Goal: Task Accomplishment & Management: Use online tool/utility

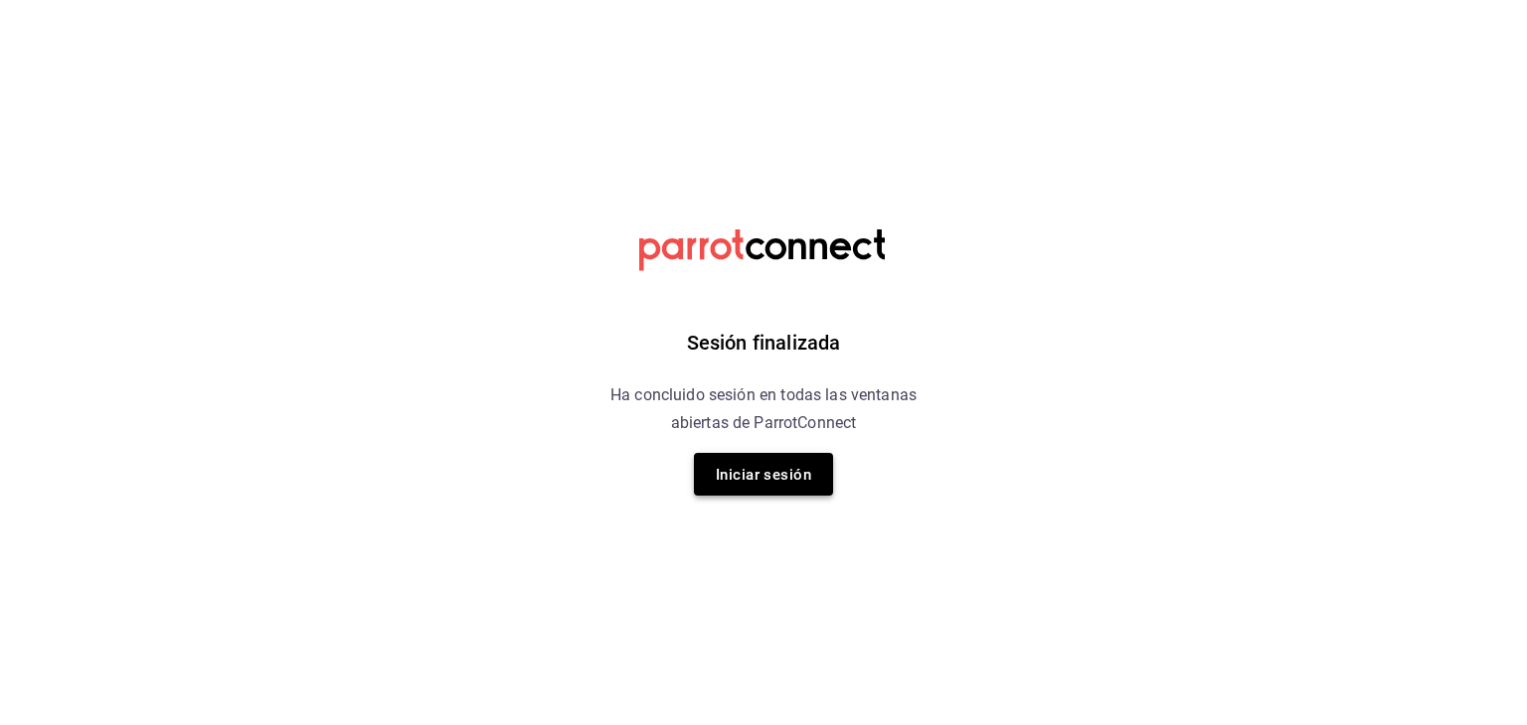
click at [771, 478] on font "Iniciar sesión" at bounding box center [763, 475] width 95 height 18
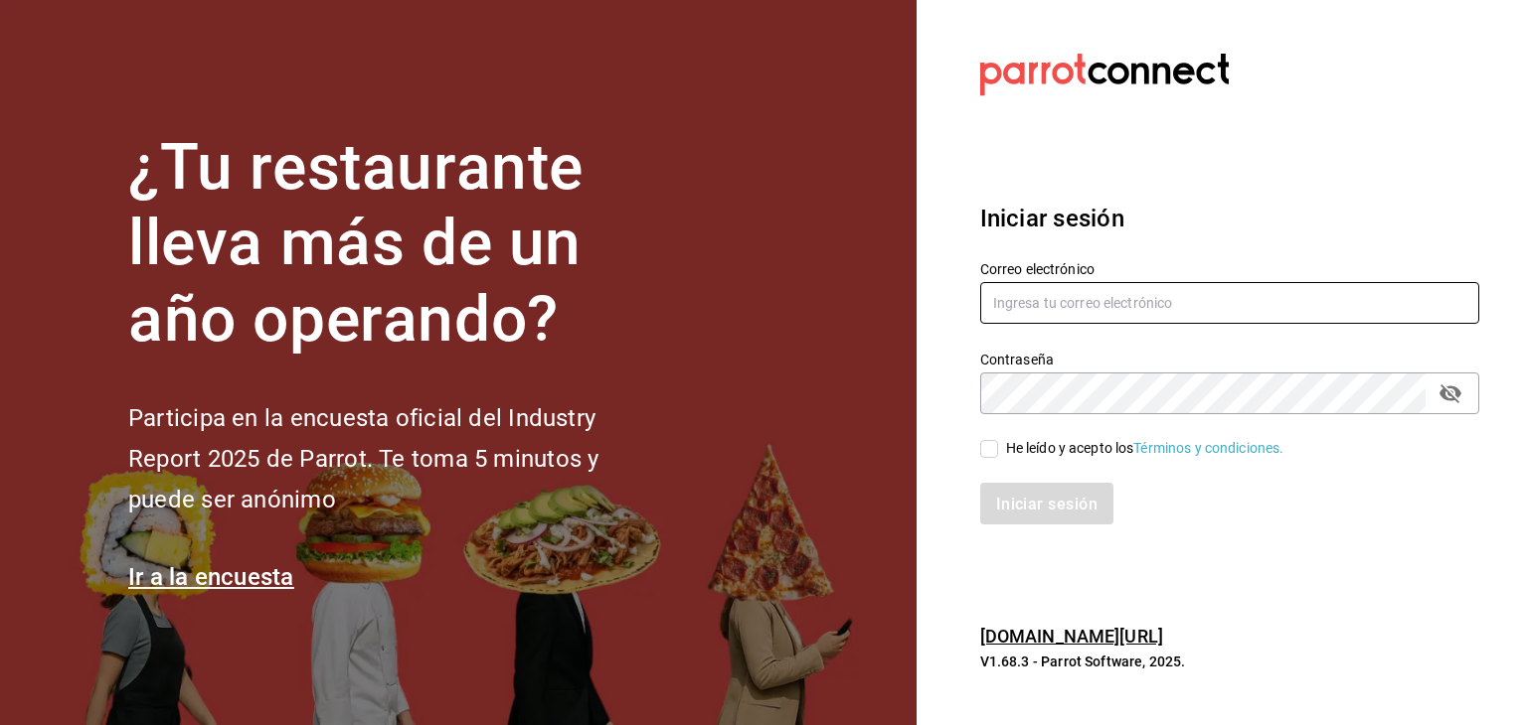
click at [1222, 319] on input "text" at bounding box center [1229, 303] width 499 height 42
type input "cristian.mercado@grupocosteno.com"
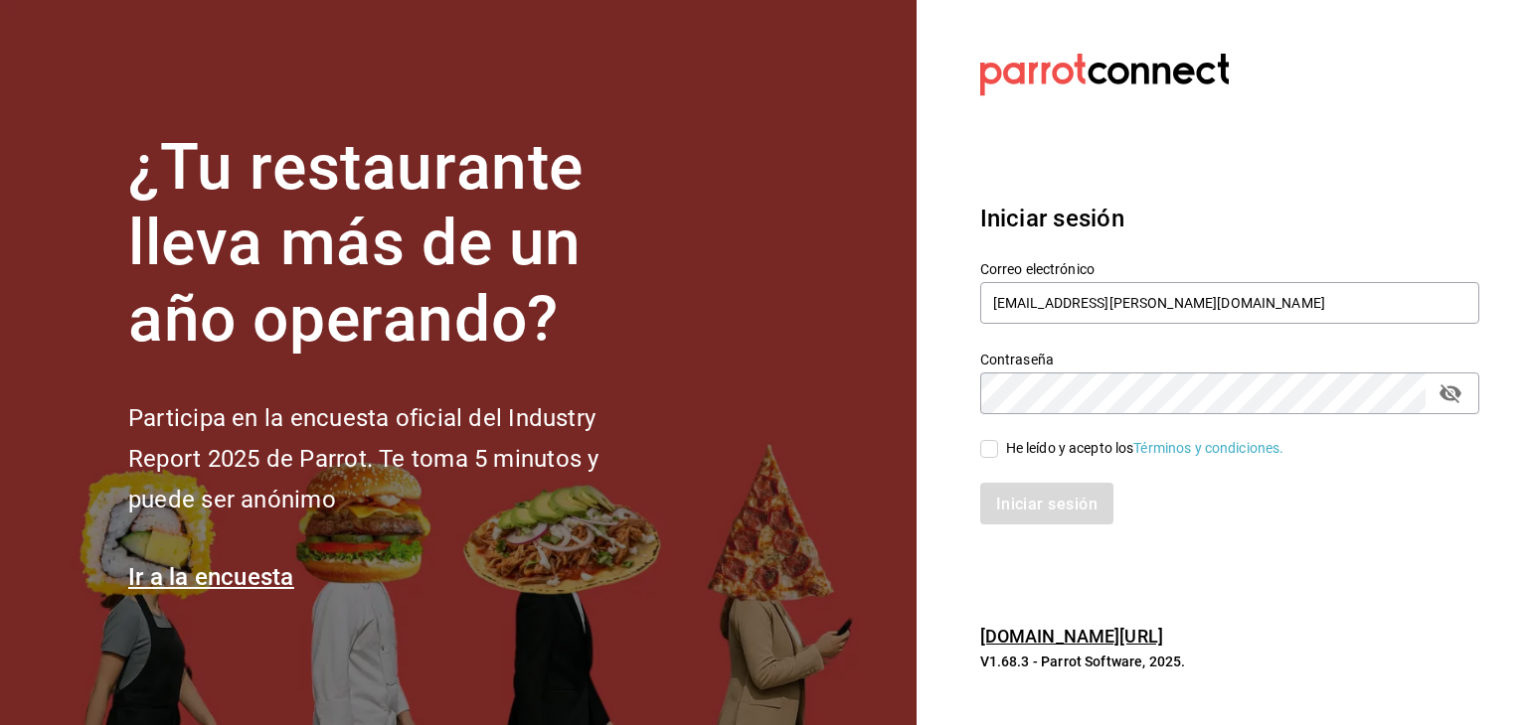
click at [995, 438] on label "He leído y acepto los Términos y condiciones." at bounding box center [1132, 448] width 304 height 21
click at [995, 440] on input "He leído y acepto los Términos y condiciones." at bounding box center [989, 449] width 18 height 18
checkbox input "true"
click at [1044, 499] on font "Iniciar sesión" at bounding box center [1047, 504] width 101 height 19
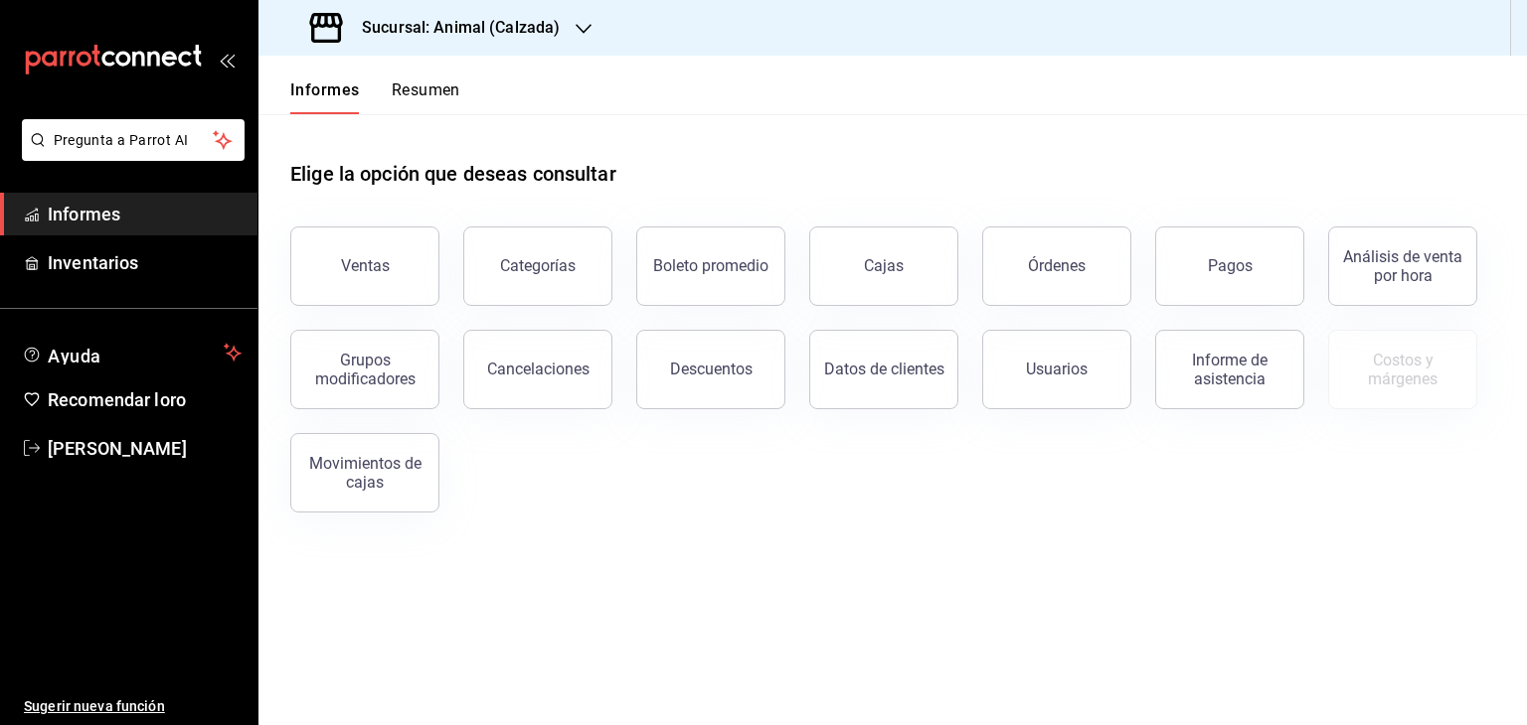
click at [541, 38] on h3 "Sucursal: Animal (Calzada)" at bounding box center [453, 28] width 214 height 24
click at [509, 120] on div "Mochomos (Metepec)" at bounding box center [407, 130] width 266 height 21
click at [391, 235] on button "Ventas" at bounding box center [364, 267] width 149 height 80
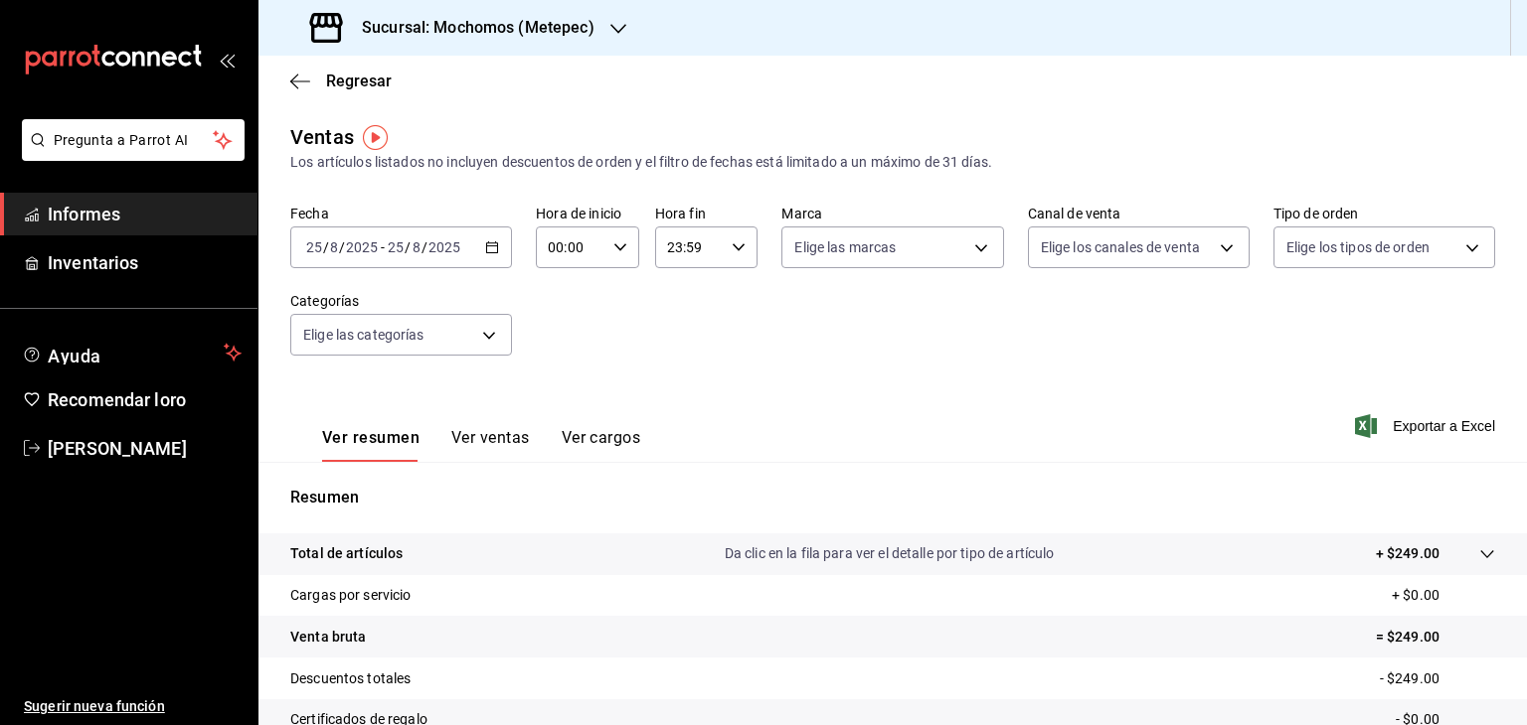
click at [487, 248] on icon "button" at bounding box center [492, 248] width 14 height 14
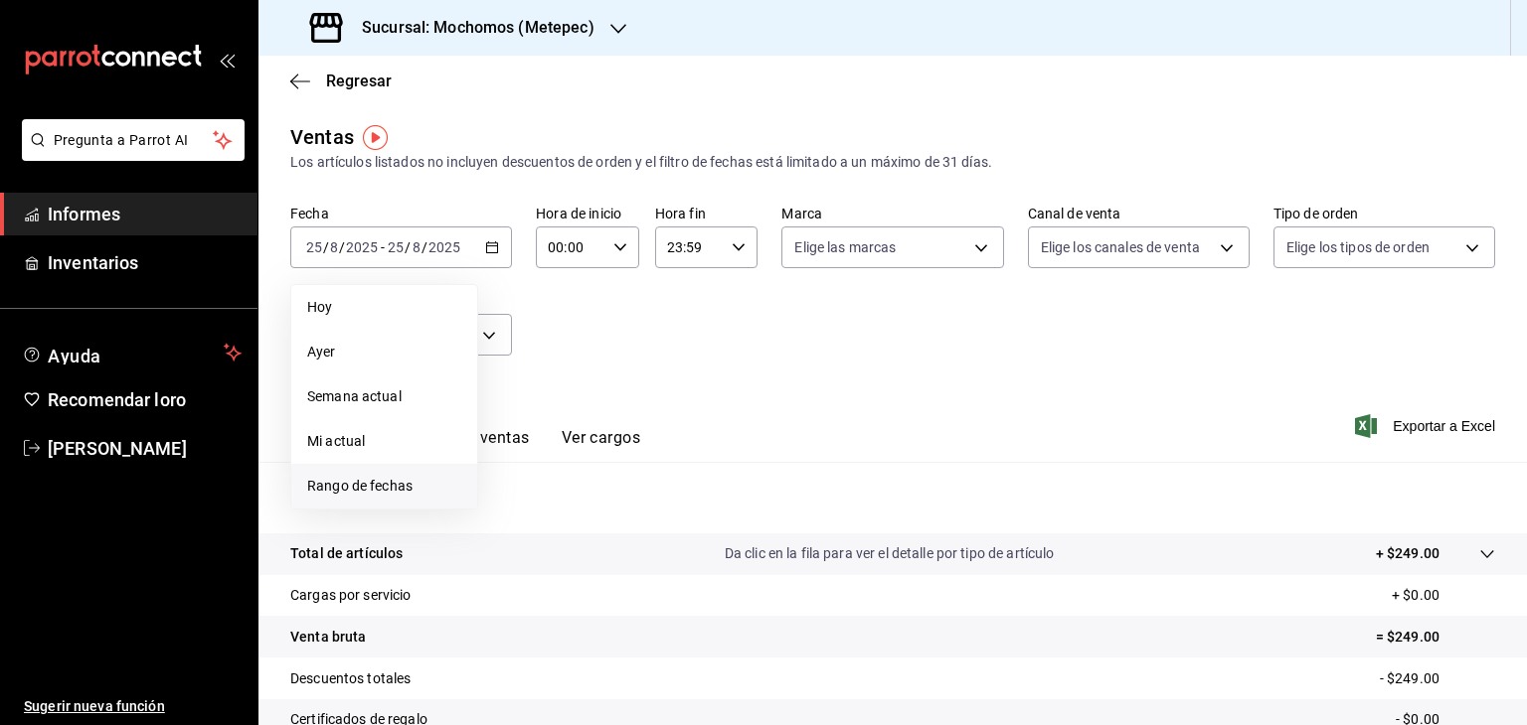
click at [398, 474] on li "Rango de fechas" at bounding box center [384, 486] width 186 height 45
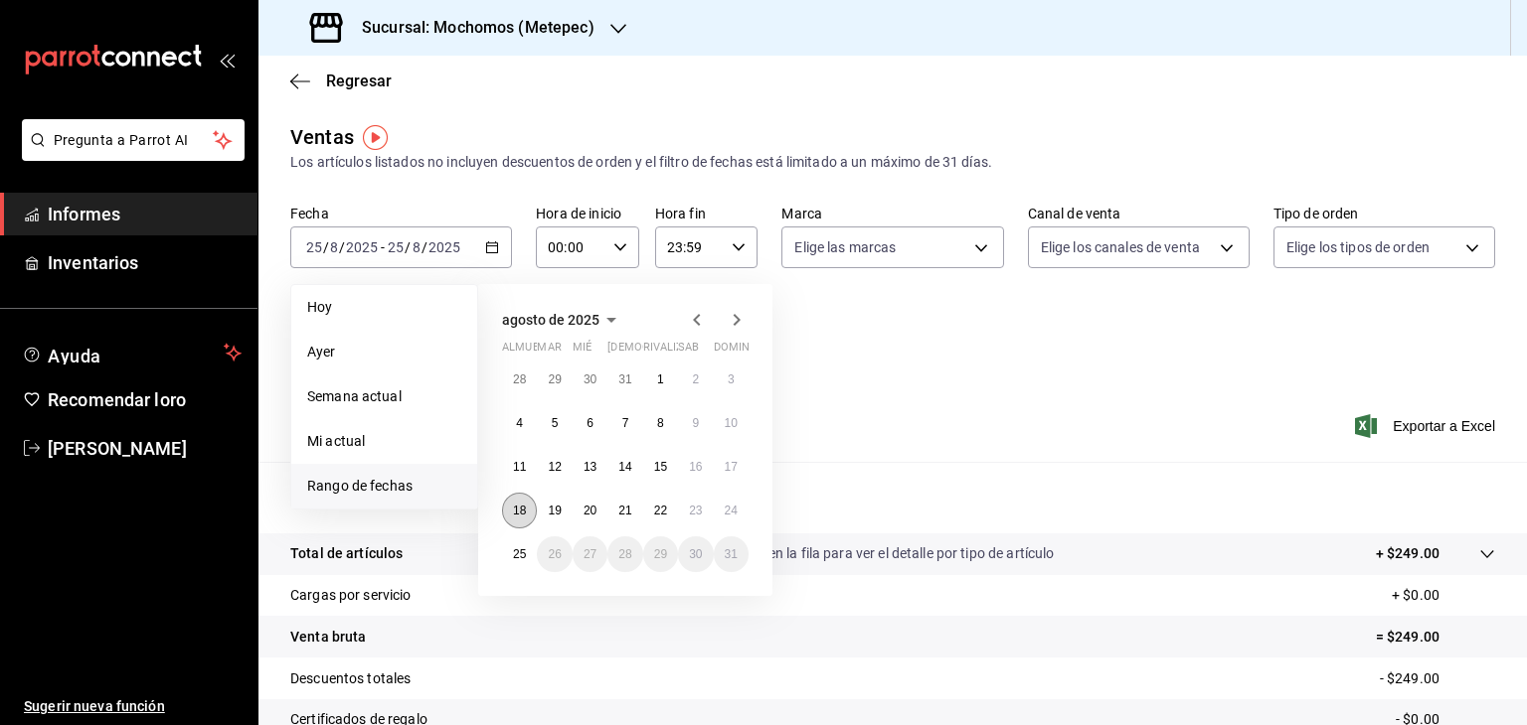
click at [519, 498] on button "18" at bounding box center [519, 511] width 35 height 36
click at [505, 560] on button "25" at bounding box center [519, 555] width 35 height 36
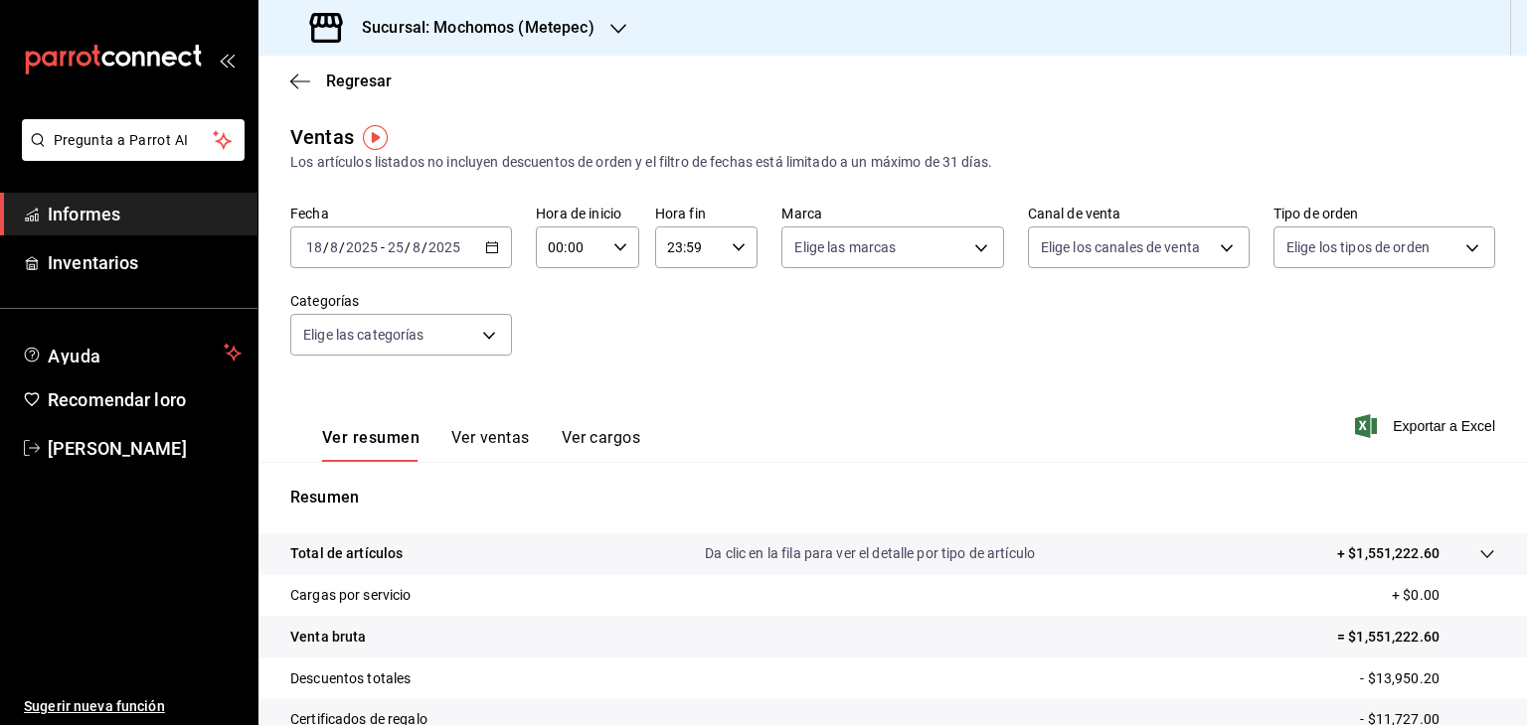
click at [620, 245] on \(Stroke\) "button" at bounding box center [620, 246] width 12 height 7
click at [557, 389] on font "05" at bounding box center [559, 394] width 16 height 16
type input "05:00"
click at [712, 254] on div at bounding box center [763, 362] width 1527 height 725
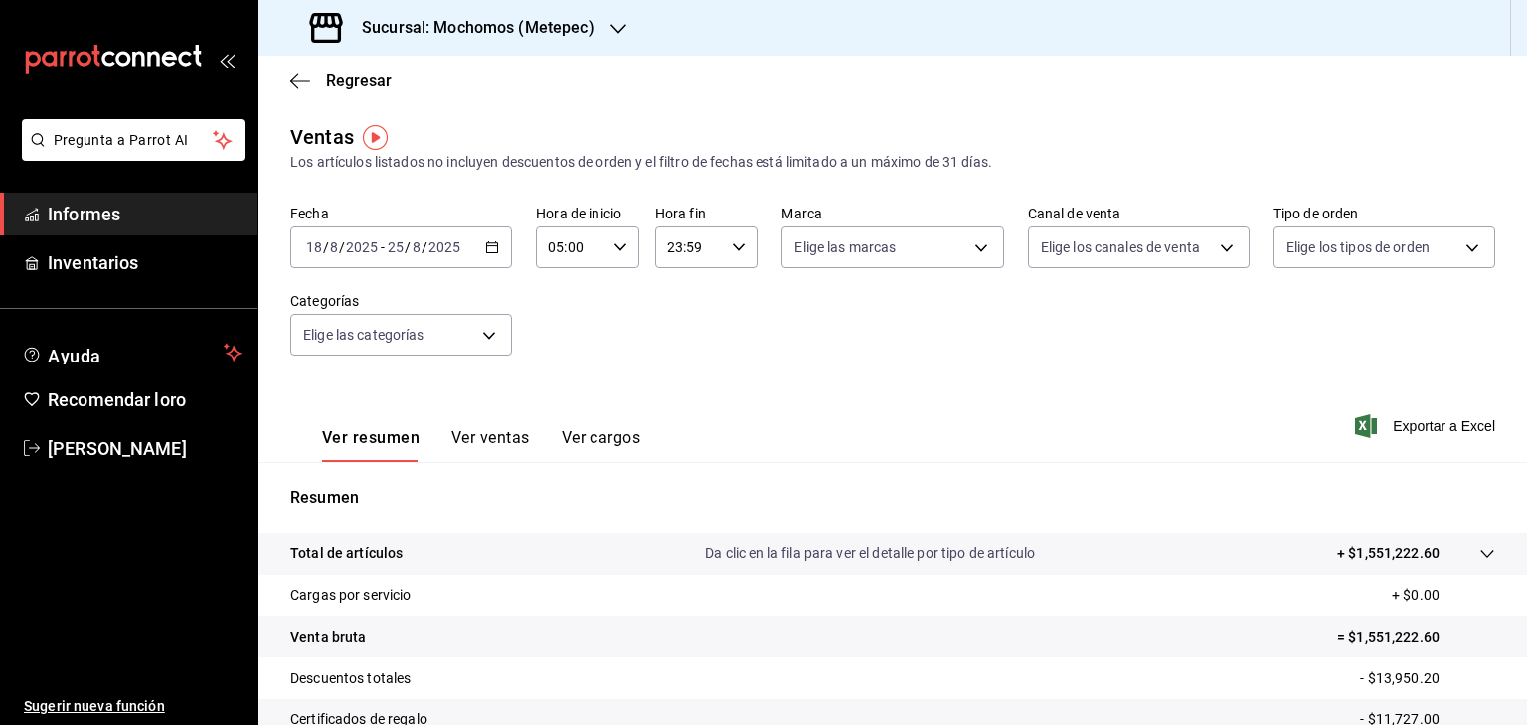
click at [712, 254] on input "23:59" at bounding box center [690, 248] width 70 height 40
click at [672, 306] on font "05" at bounding box center [676, 298] width 16 height 16
click at [731, 296] on font "00" at bounding box center [727, 298] width 16 height 16
type input "05:00"
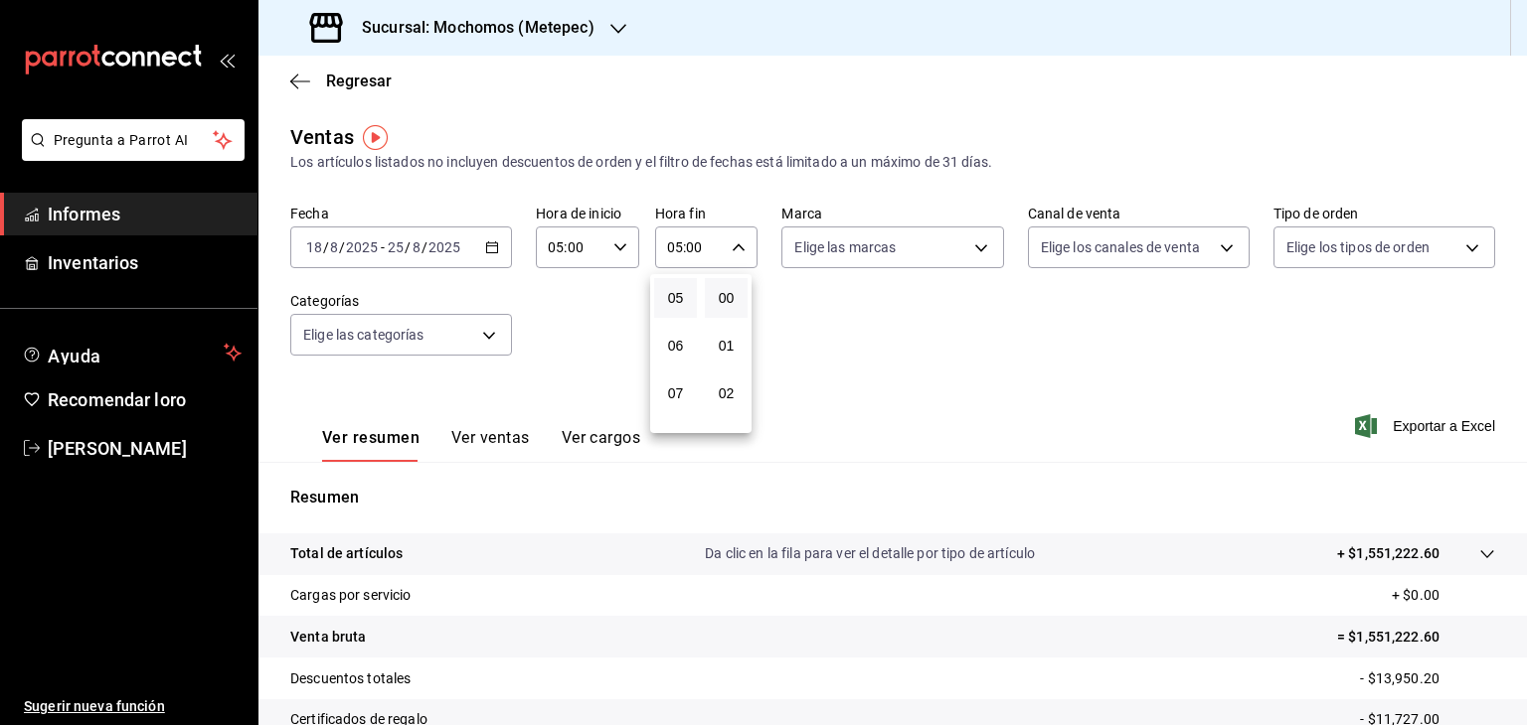
click at [954, 247] on div at bounding box center [763, 362] width 1527 height 725
click at [954, 247] on body "Pregunta a Parrot AI Informes Inventarios Ayuda Recomendar loro [PERSON_NAME] S…" at bounding box center [763, 362] width 1527 height 725
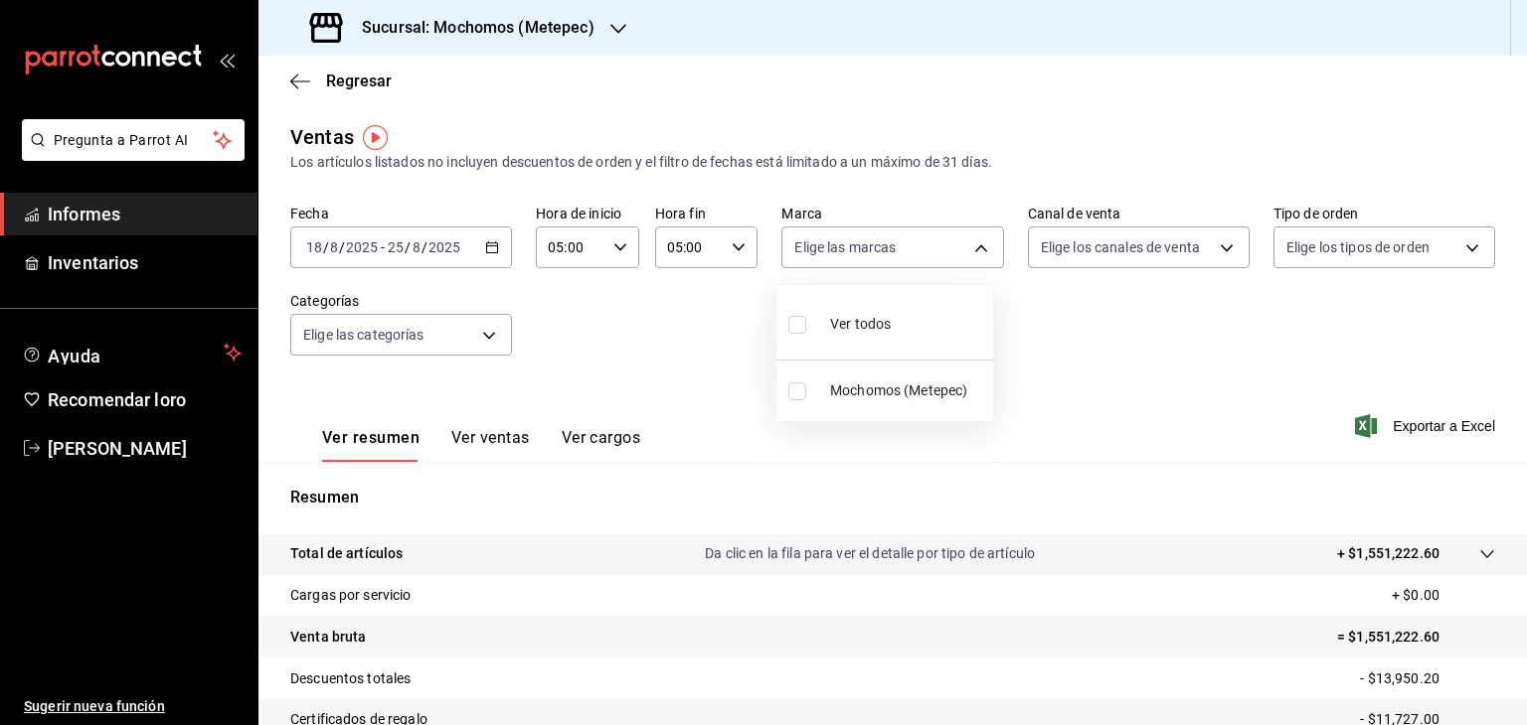
click at [877, 332] on span "Ver todos" at bounding box center [860, 324] width 61 height 21
type input "2365f74e-aa6b-4392-bdf2-72765591bddf"
checkbox input "true"
click at [1150, 251] on div at bounding box center [763, 362] width 1527 height 725
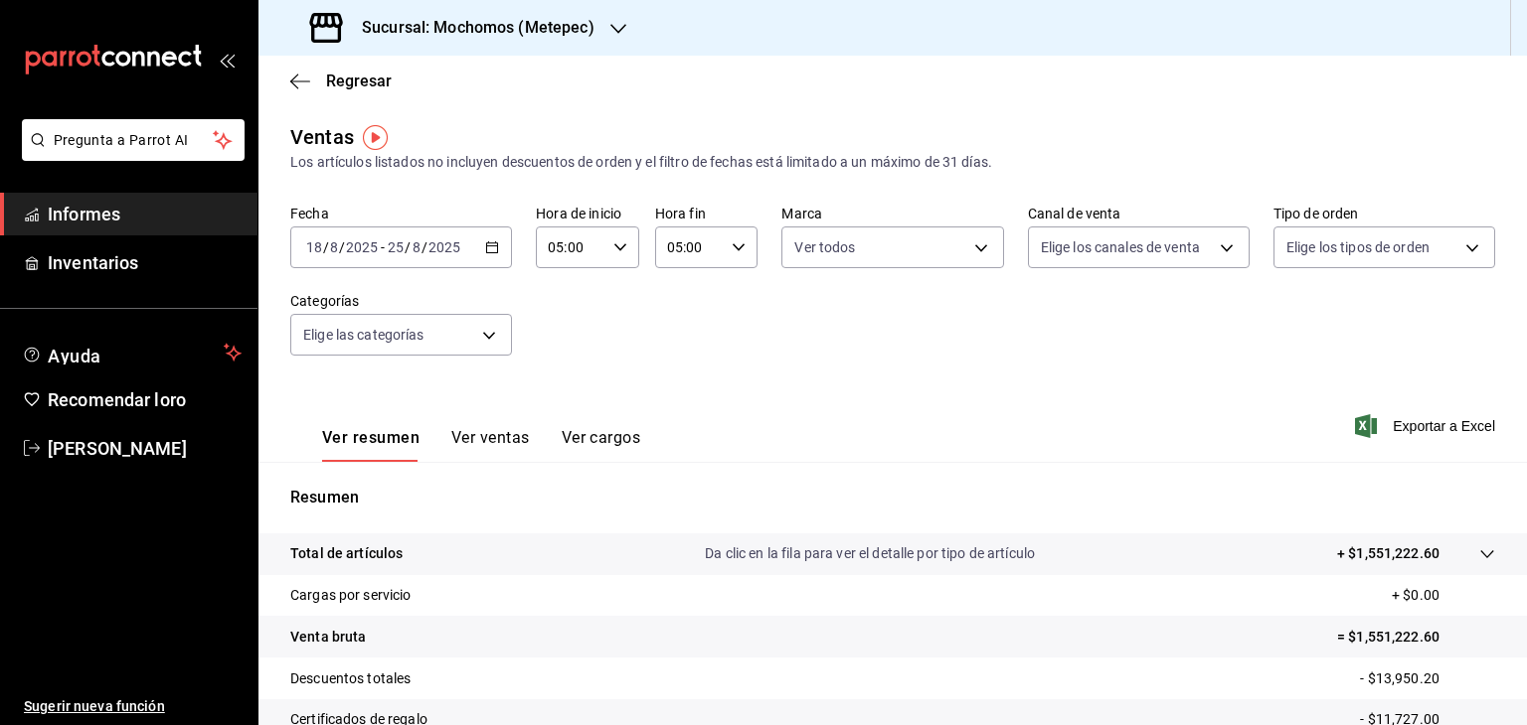
click at [1150, 251] on body "Pregunta a Parrot AI Informes Inventarios Ayuda Recomendar loro [PERSON_NAME] S…" at bounding box center [763, 362] width 1527 height 725
click at [1086, 331] on font "Ver todos" at bounding box center [1102, 324] width 61 height 16
type input "PARROT,UBER_EATS,RAPPI,DIDI_FOOD,ONLINE"
checkbox input "true"
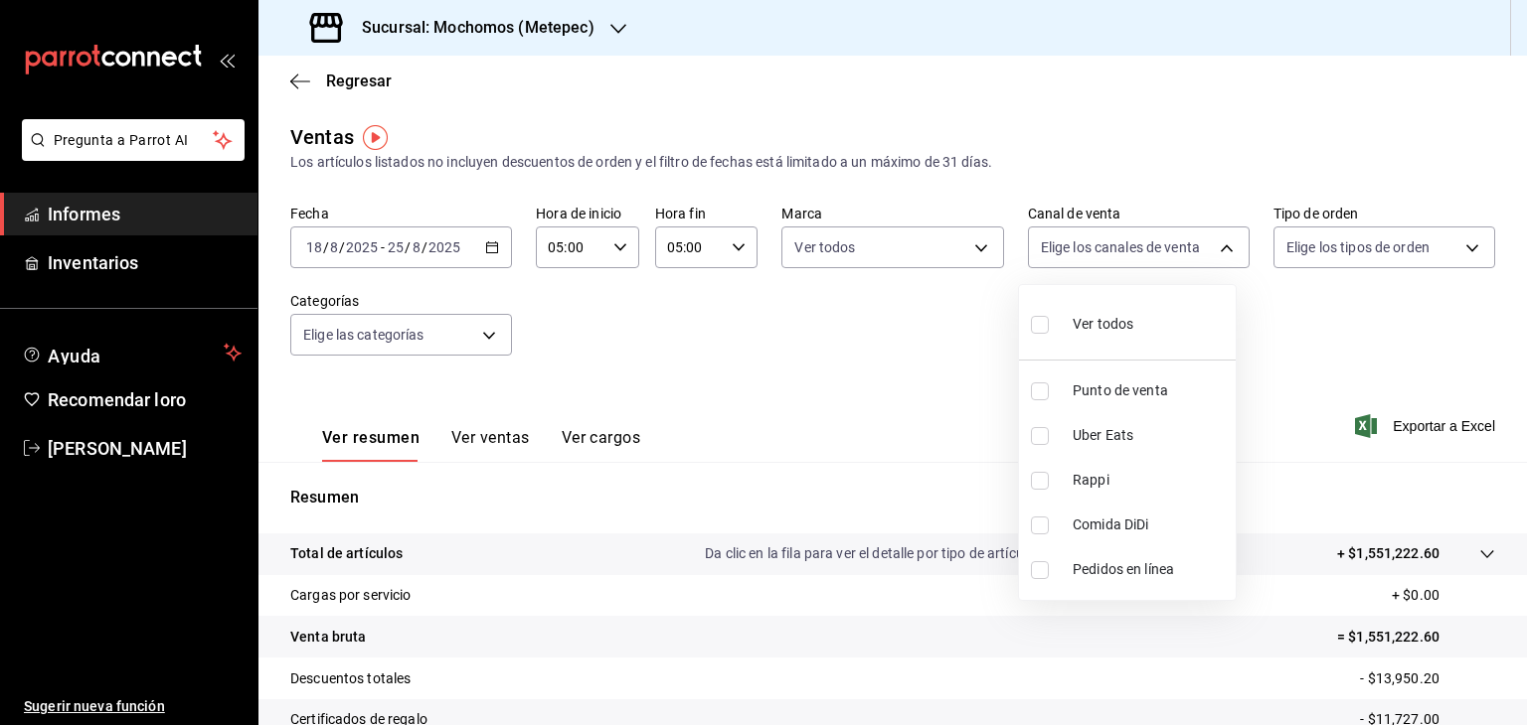
checkbox input "true"
click at [1337, 233] on div at bounding box center [763, 362] width 1527 height 725
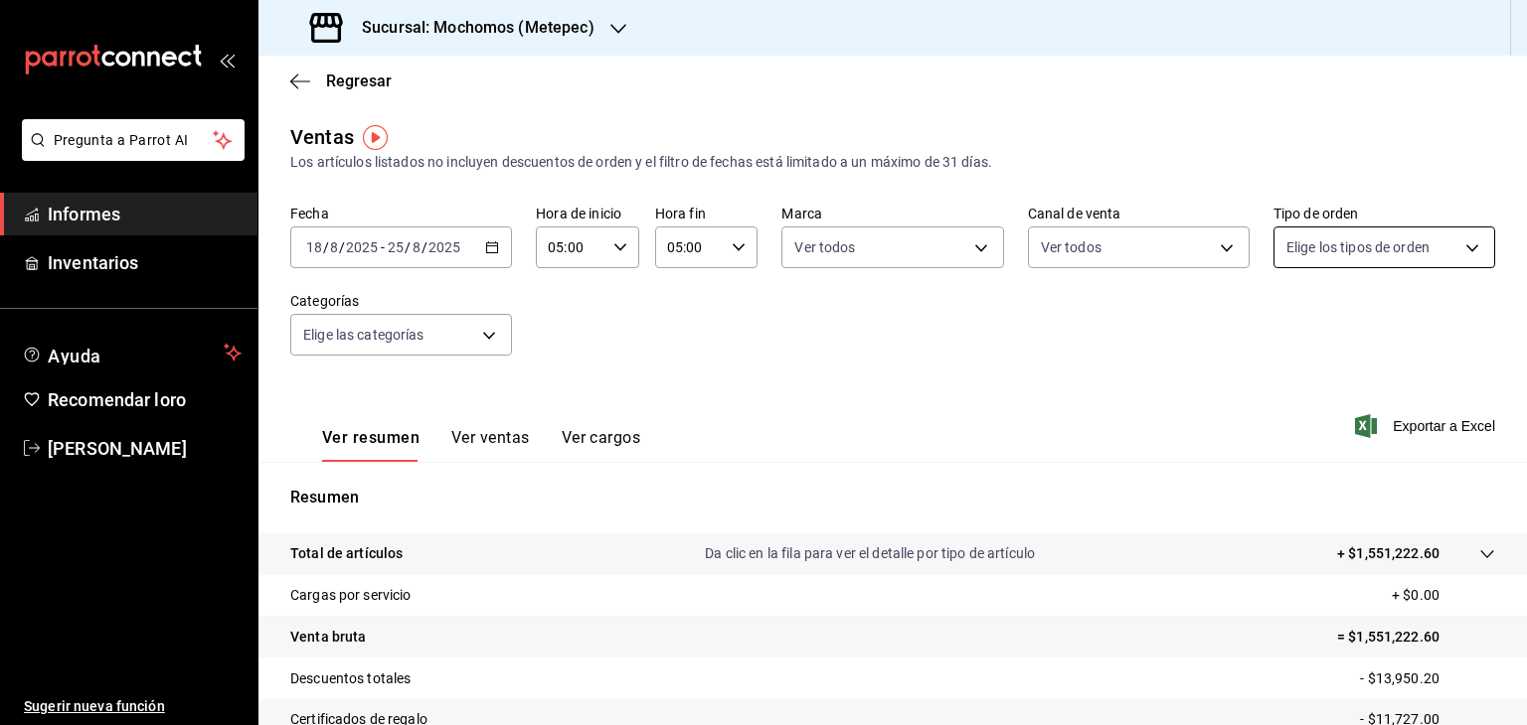
click at [1337, 233] on body "Pregunta a Parrot AI Informes Inventarios Ayuda Recomendar loro [PERSON_NAME] S…" at bounding box center [763, 362] width 1527 height 725
click at [1312, 331] on div "Ver todos" at bounding box center [1325, 322] width 102 height 43
type input "3a236ed8-2e24-47ca-8e59-ead494492482,da8509e8-5fca-4f62-958e-973104937870,EXTER…"
checkbox input "true"
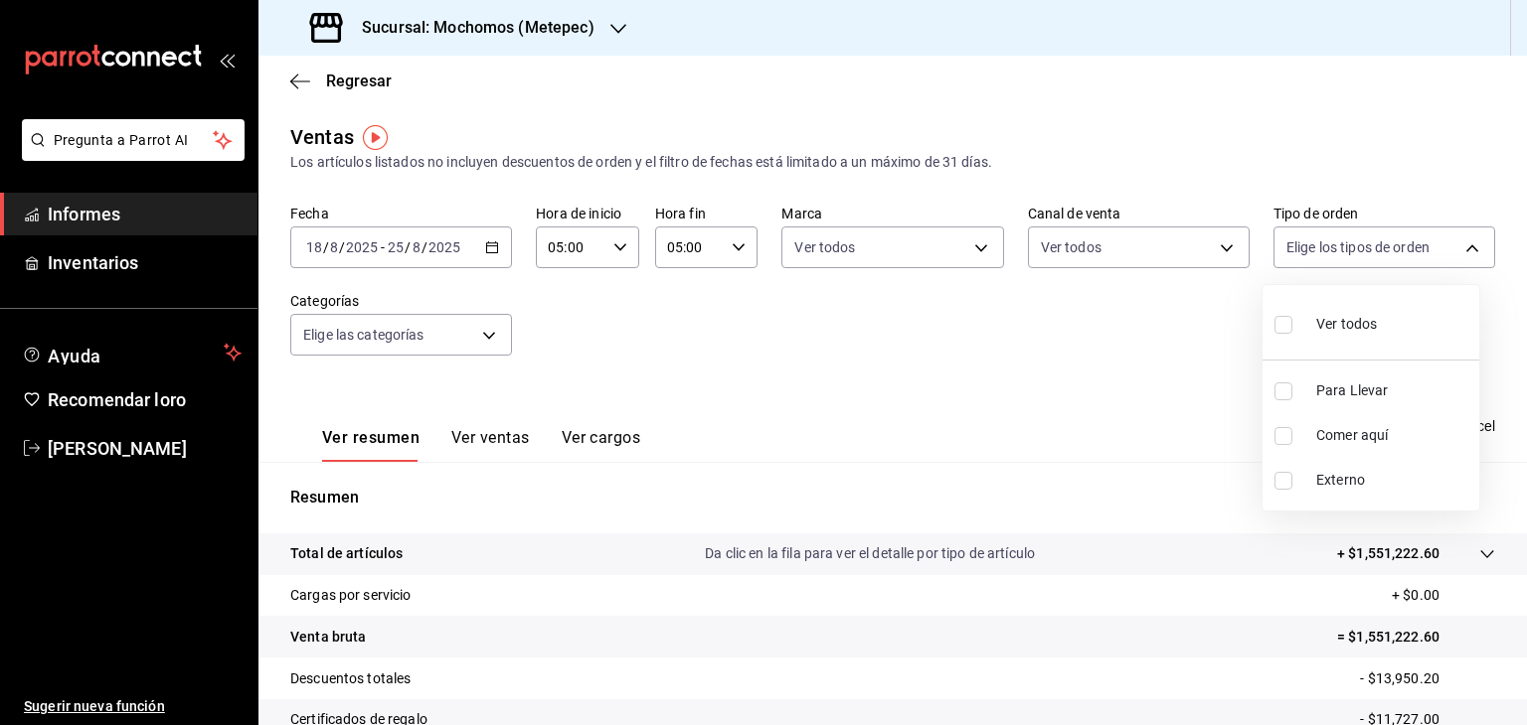
checkbox input "true"
click at [735, 359] on div at bounding box center [763, 362] width 1527 height 725
click at [491, 342] on body "Pregunta a Parrot AI Informes Inventarios Ayuda Recomendar loro [PERSON_NAME] S…" at bounding box center [763, 362] width 1527 height 725
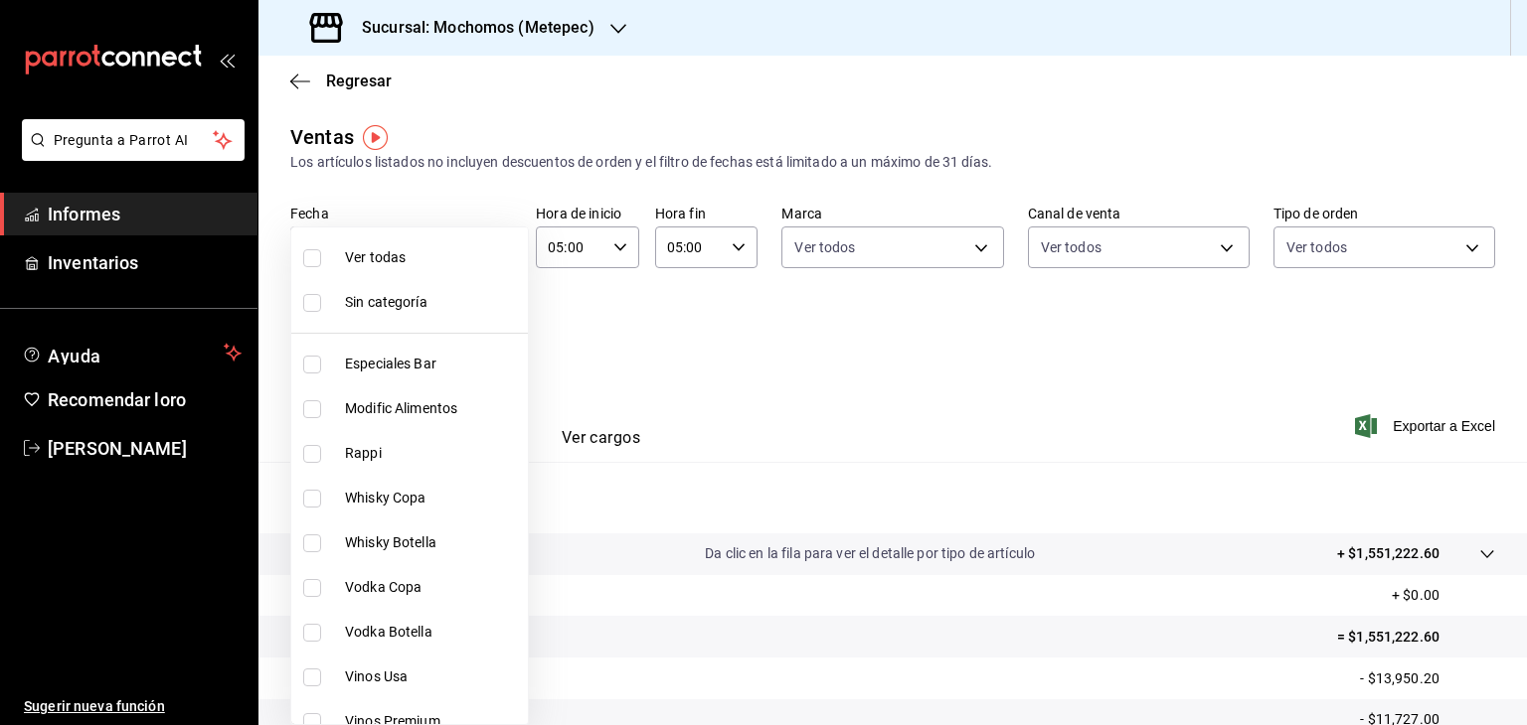
click at [491, 342] on div "Ver todas Sin categoría Especiales Bar Modific Alimentos Rappi Whisky Copa Whis…" at bounding box center [763, 362] width 1527 height 725
click at [397, 256] on font "Ver todos" at bounding box center [375, 257] width 61 height 16
checkbox input "false"
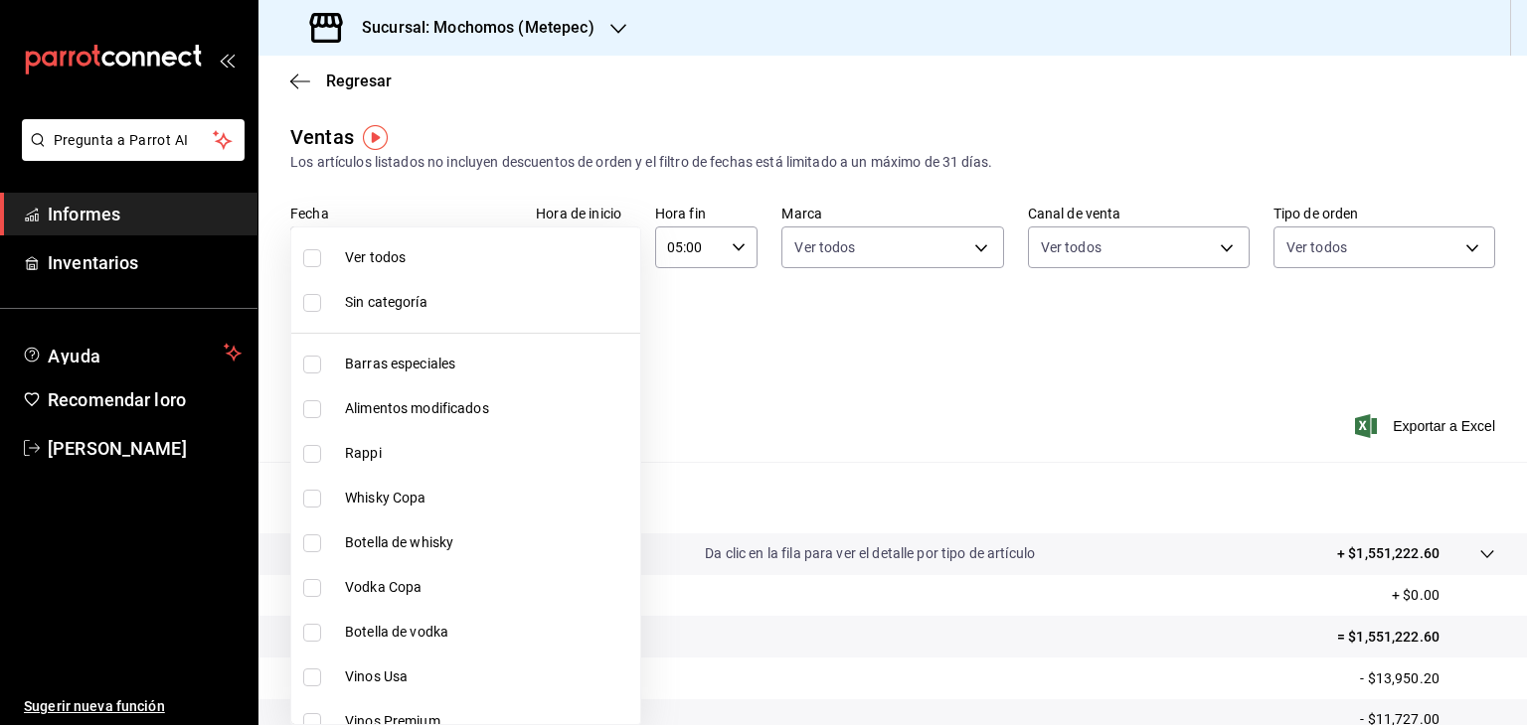
checkbox input "false"
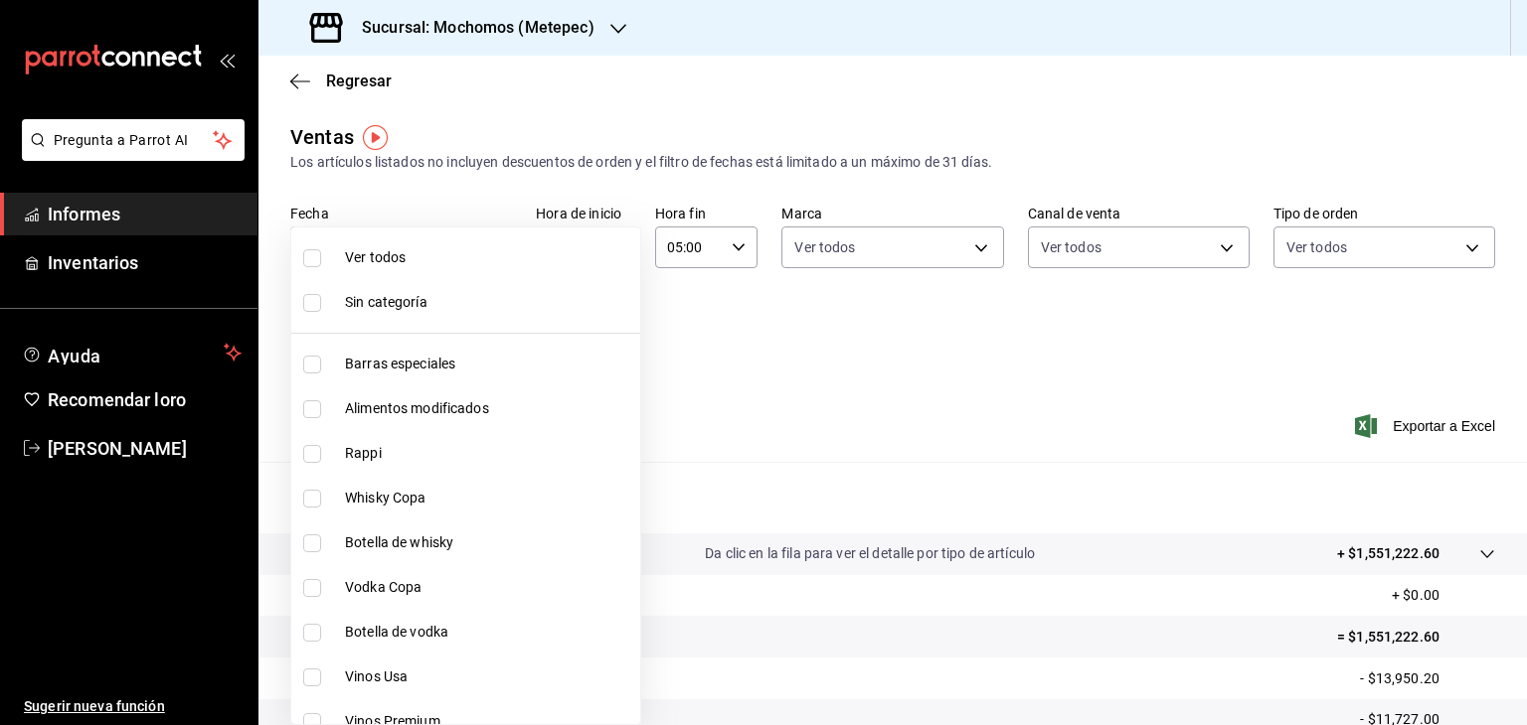
checkbox input "false"
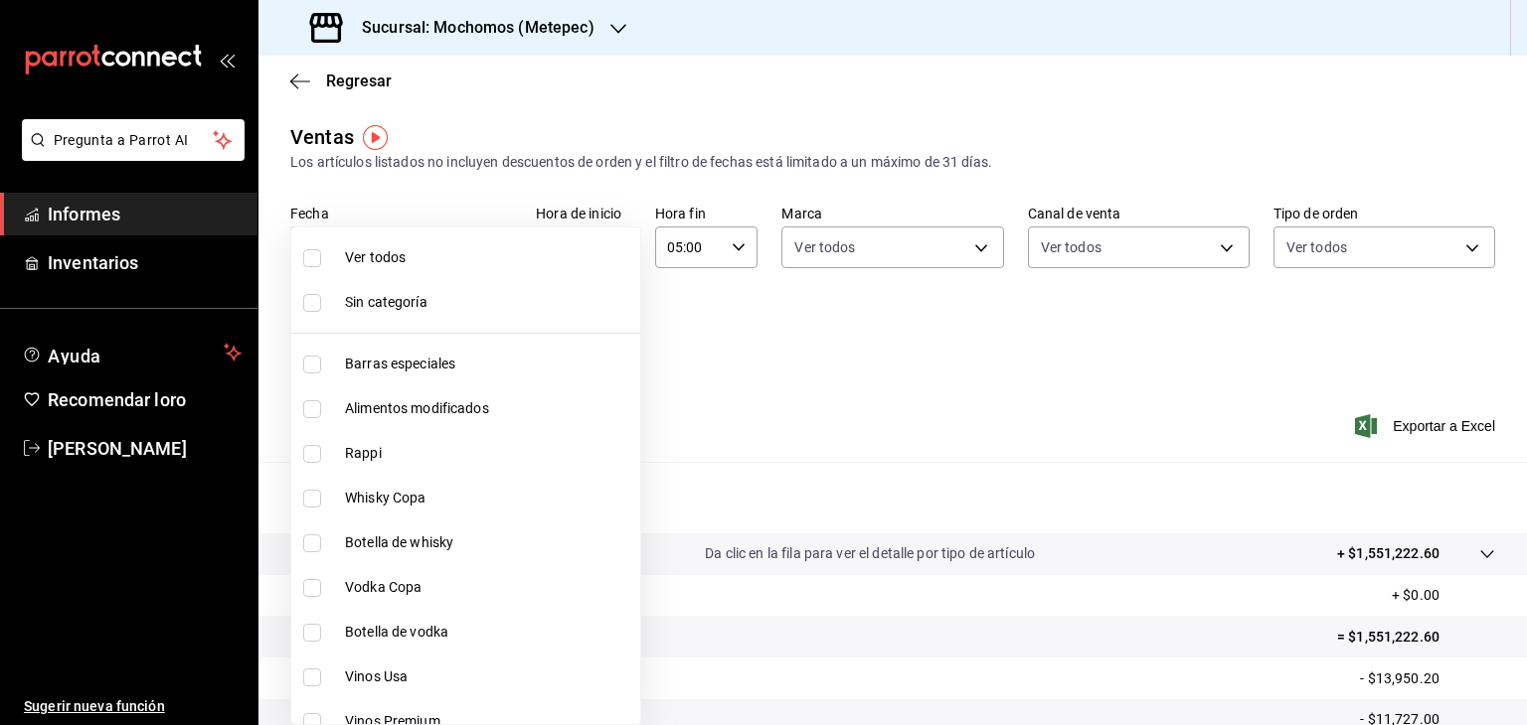
checkbox input "false"
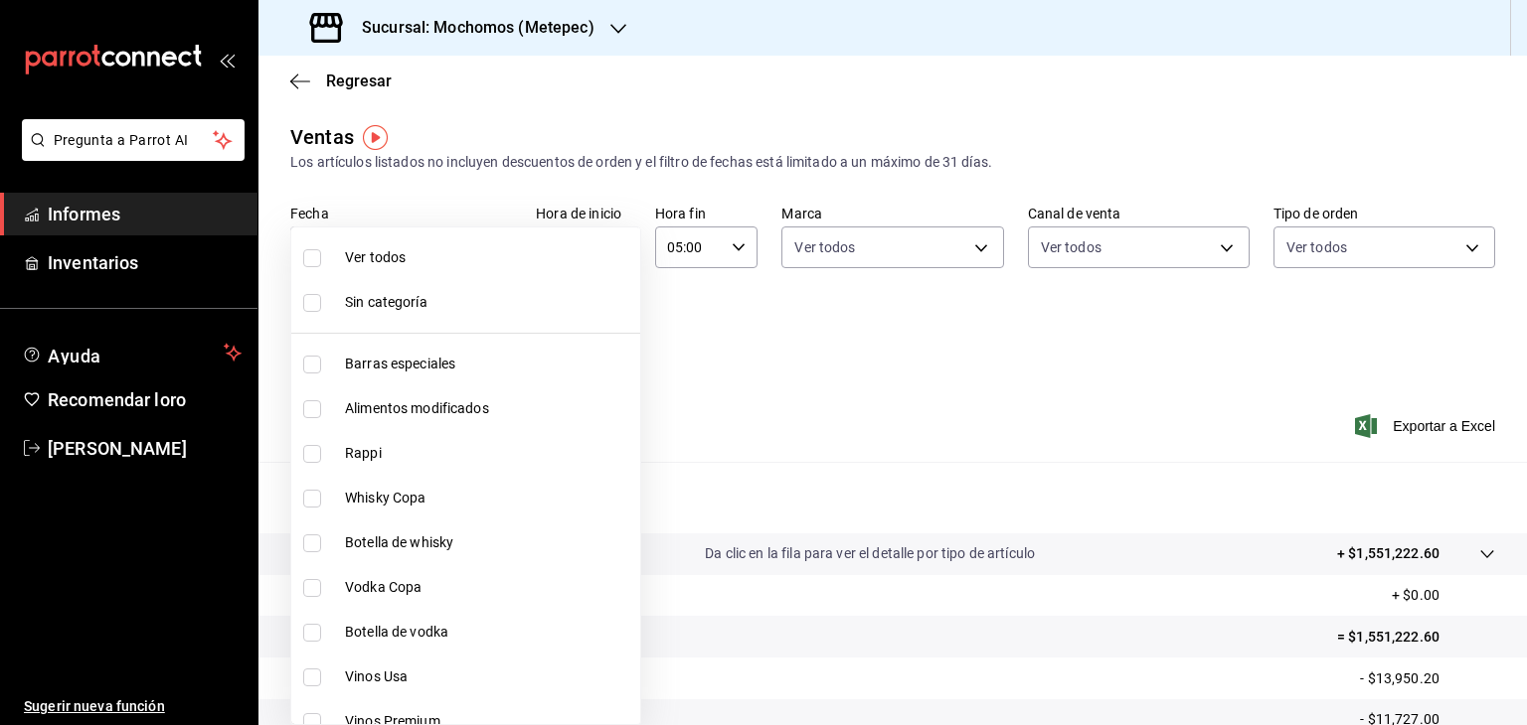
checkbox input "false"
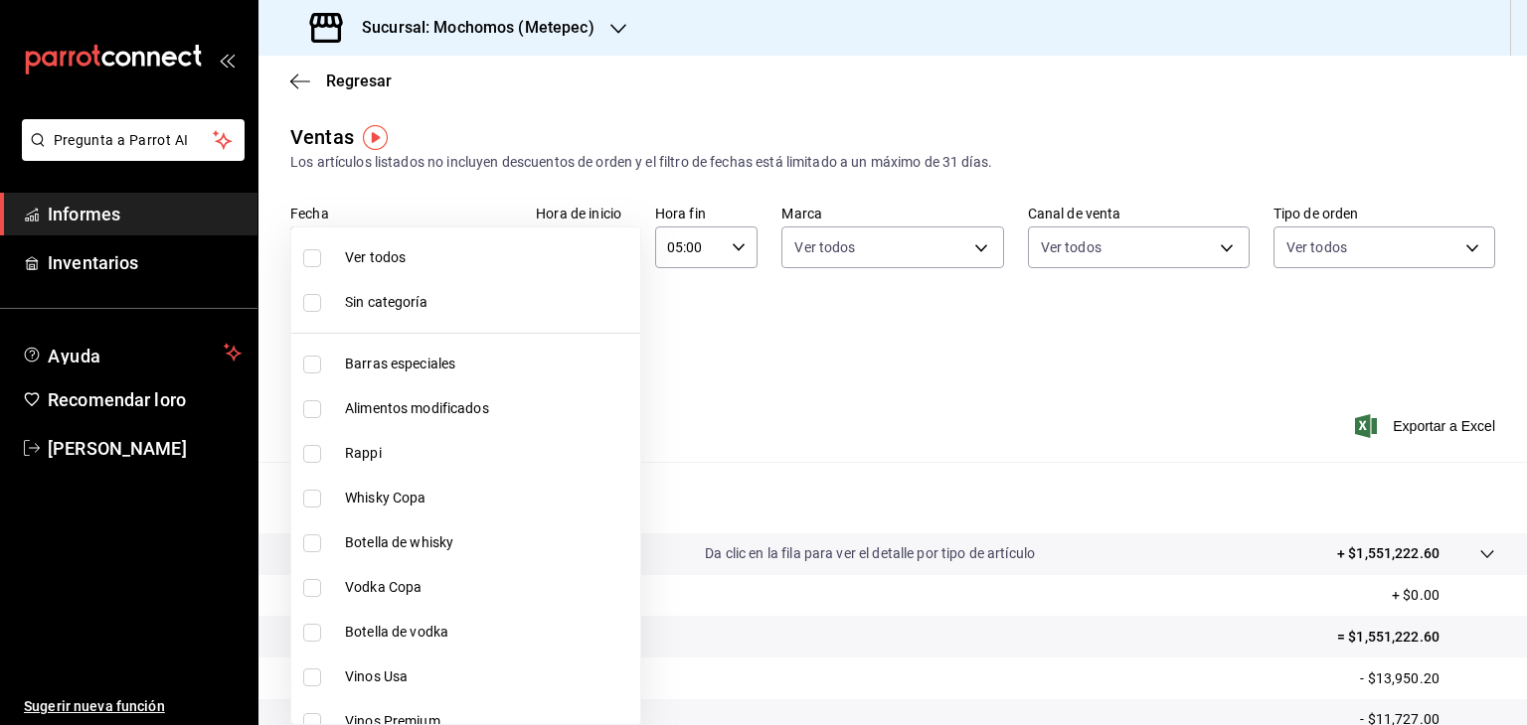
checkbox input "false"
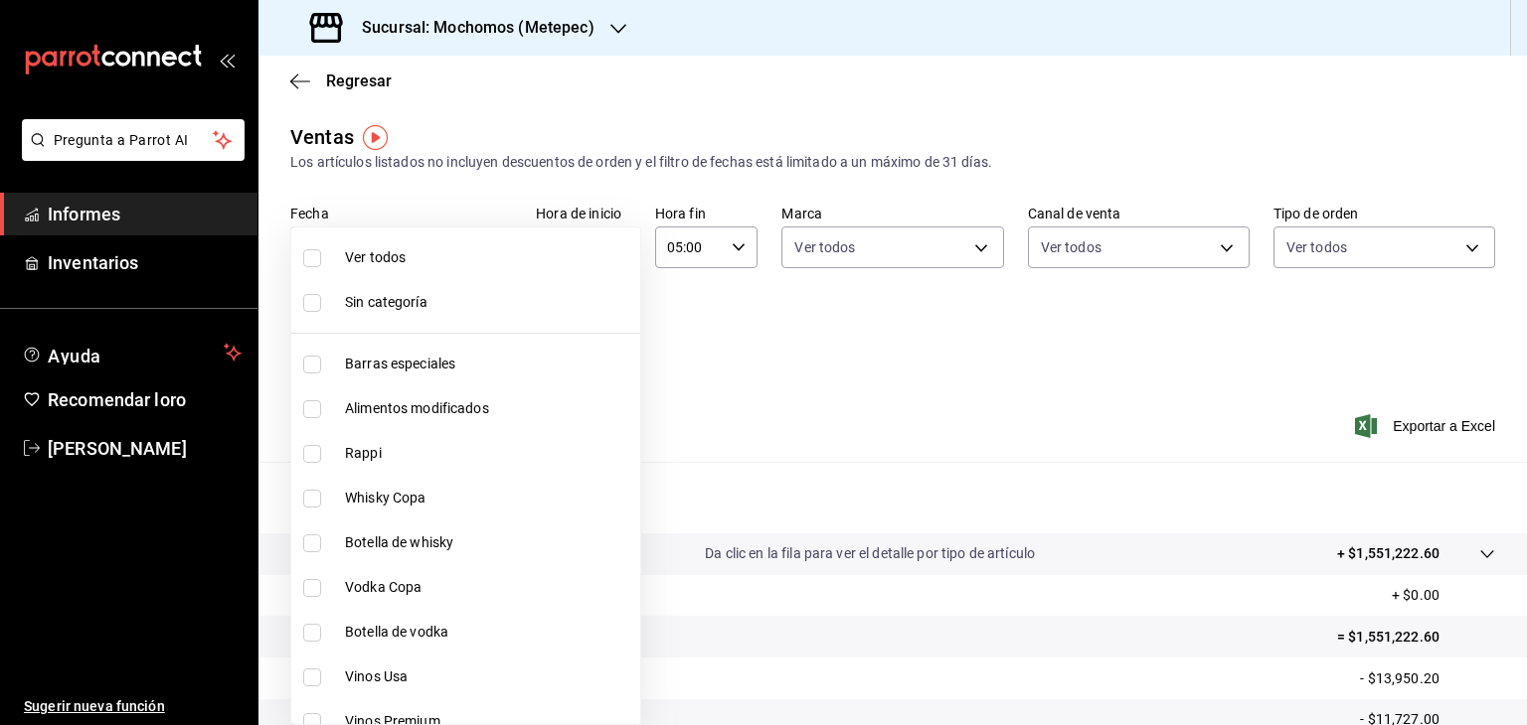
checkbox input "false"
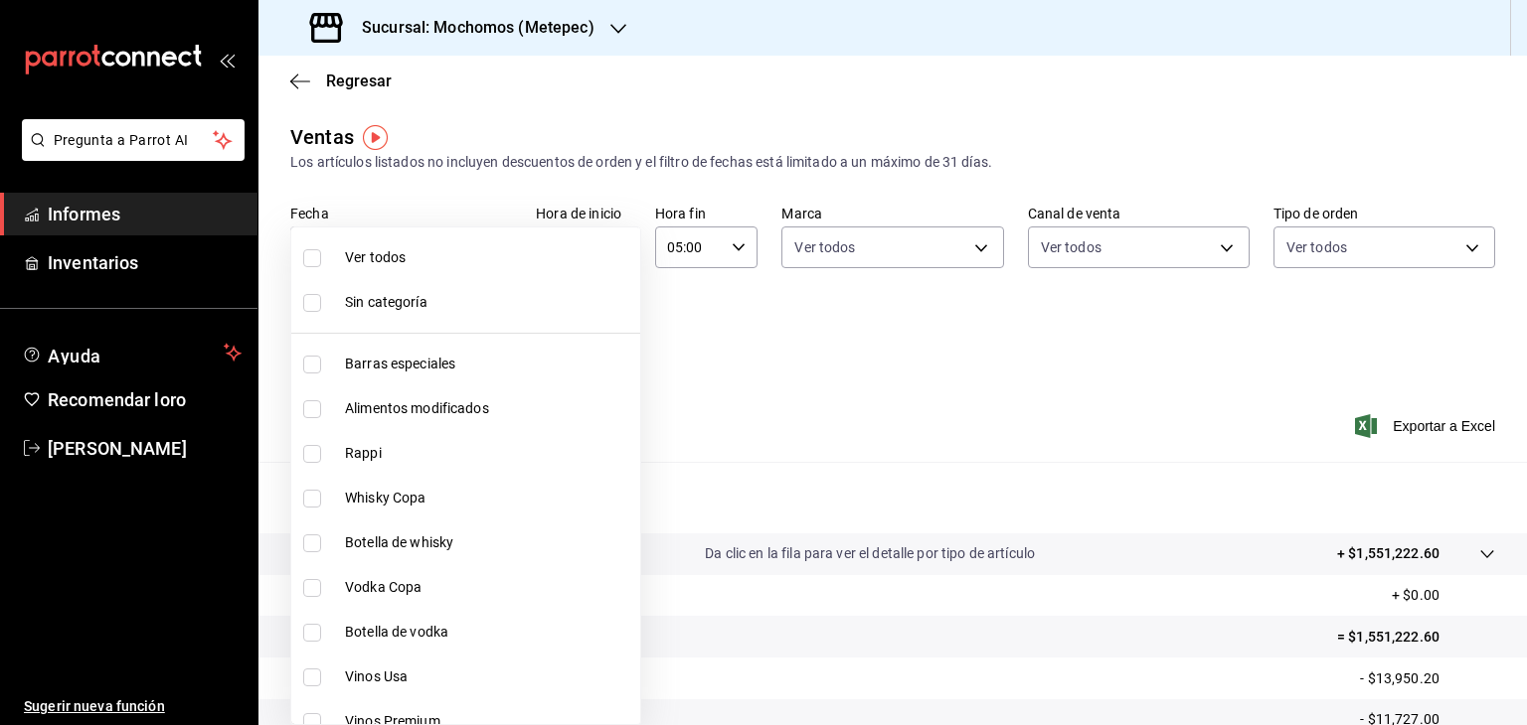
checkbox input "false"
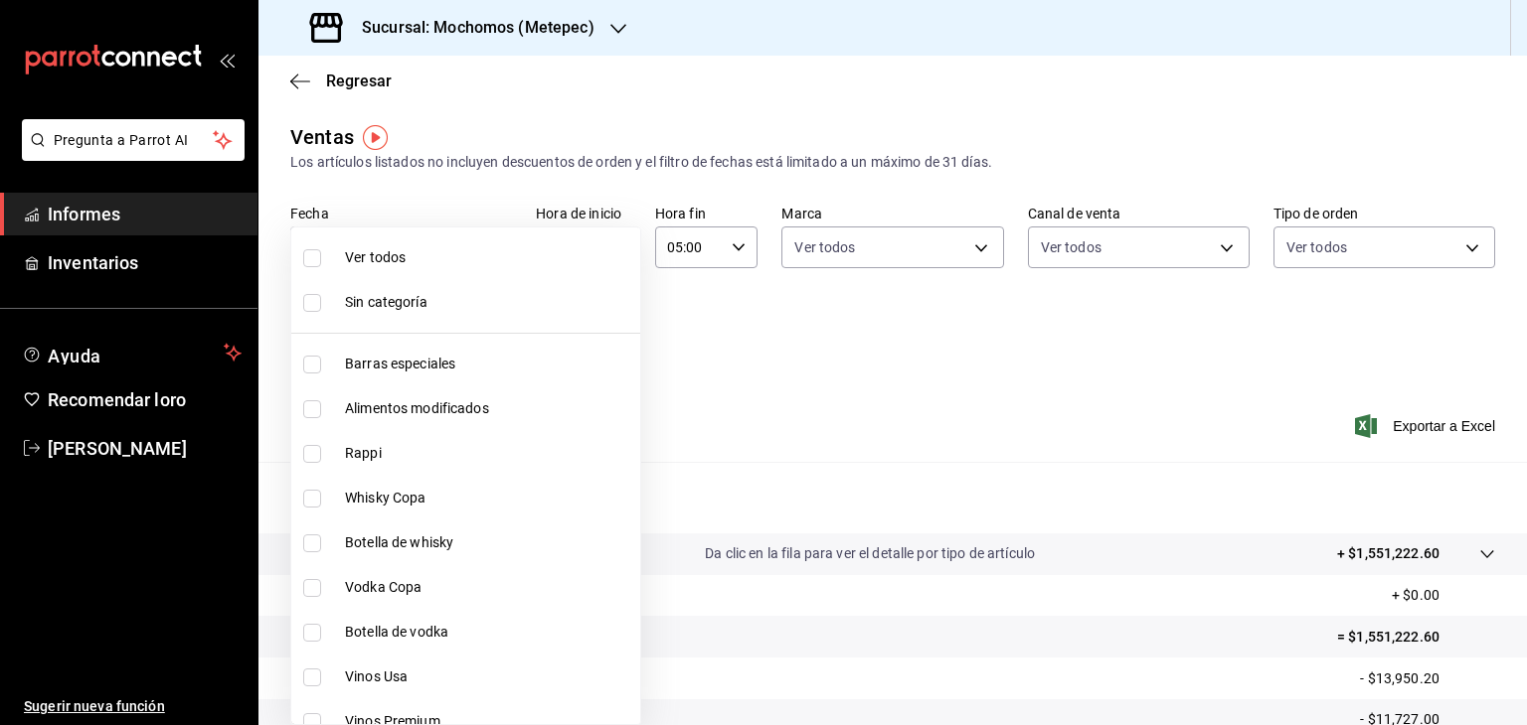
checkbox input "false"
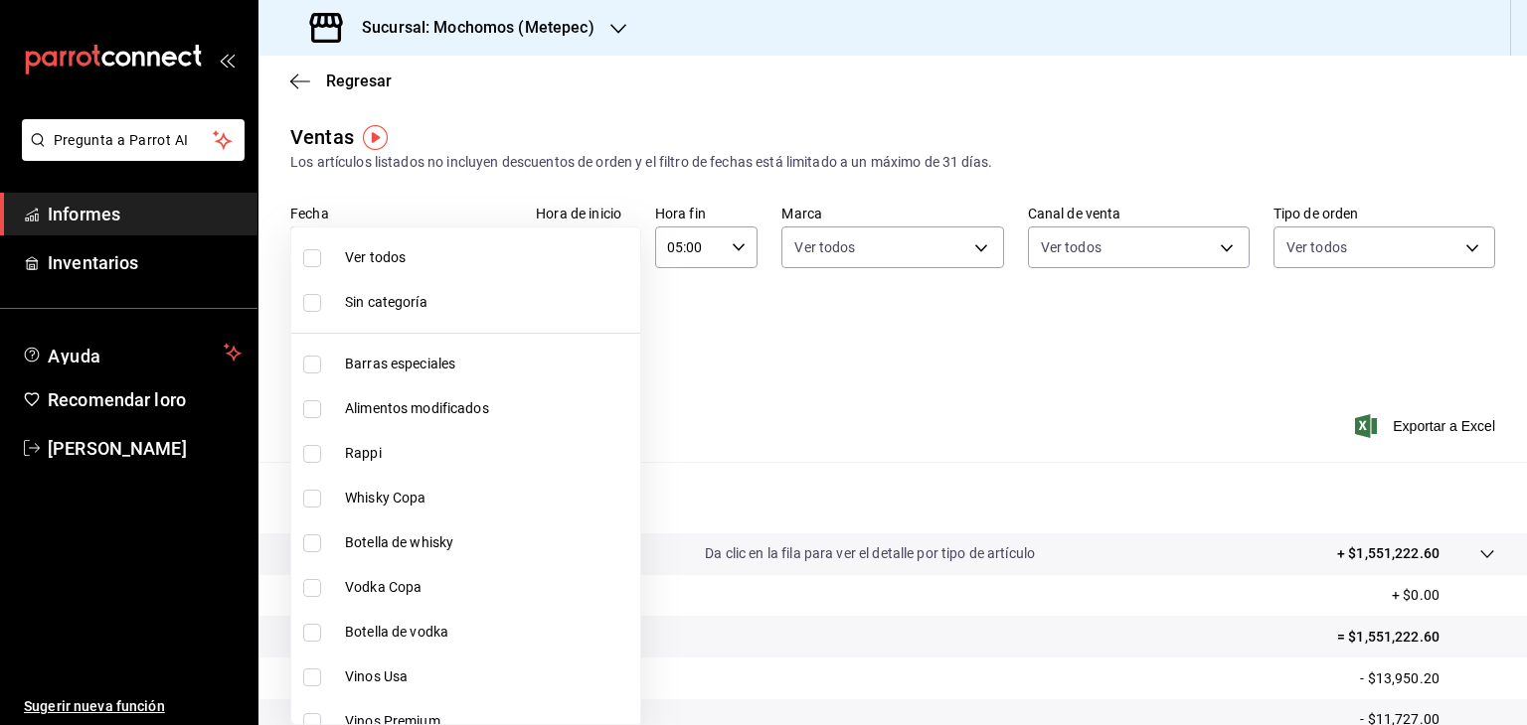
checkbox input "false"
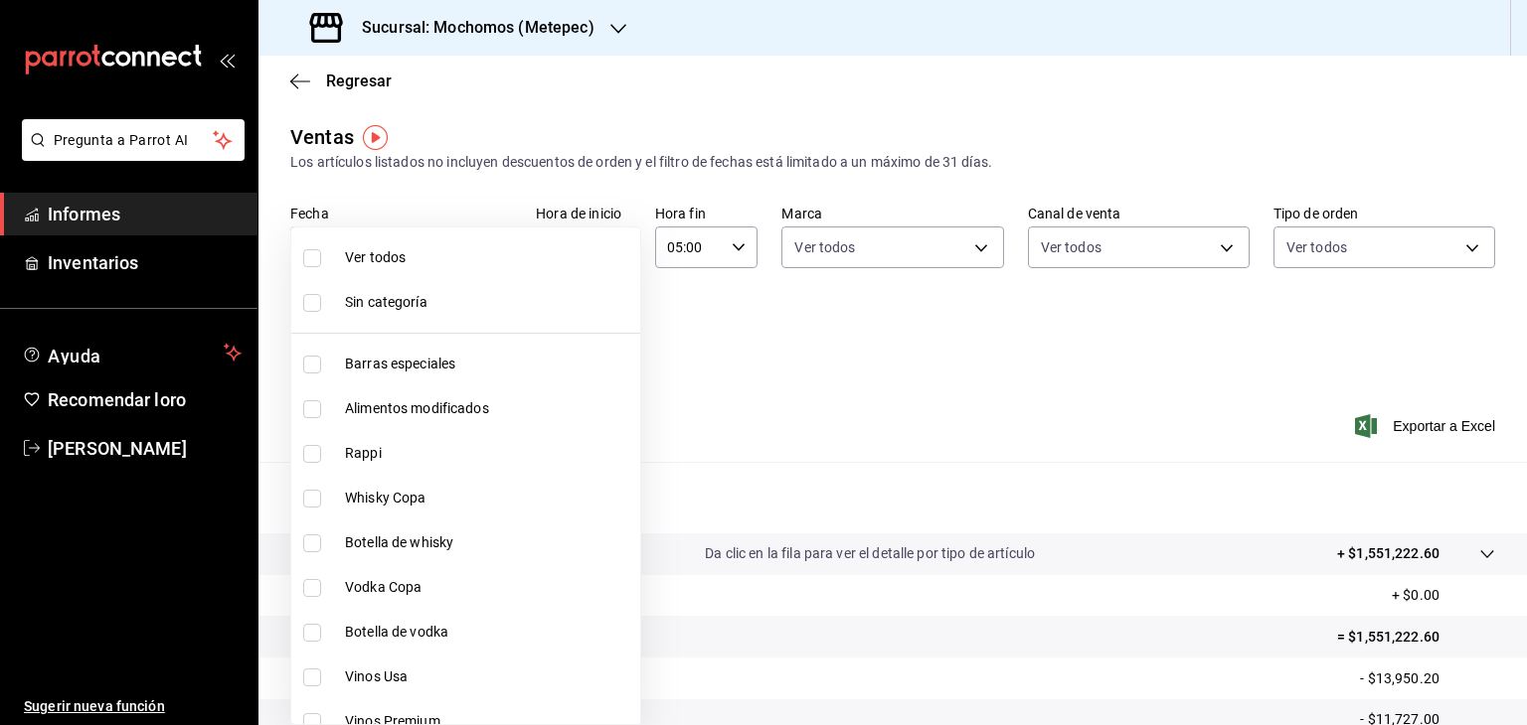
checkbox input "false"
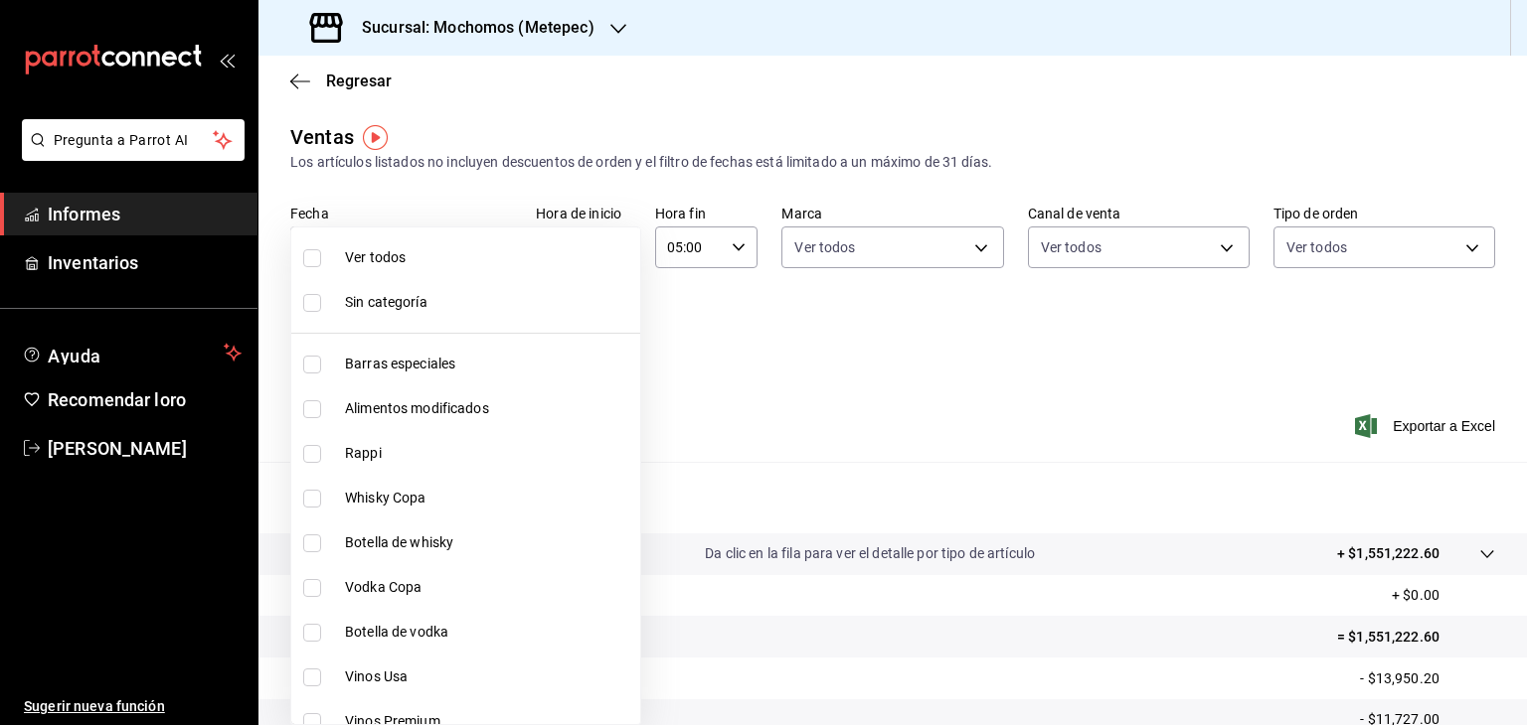
checkbox input "false"
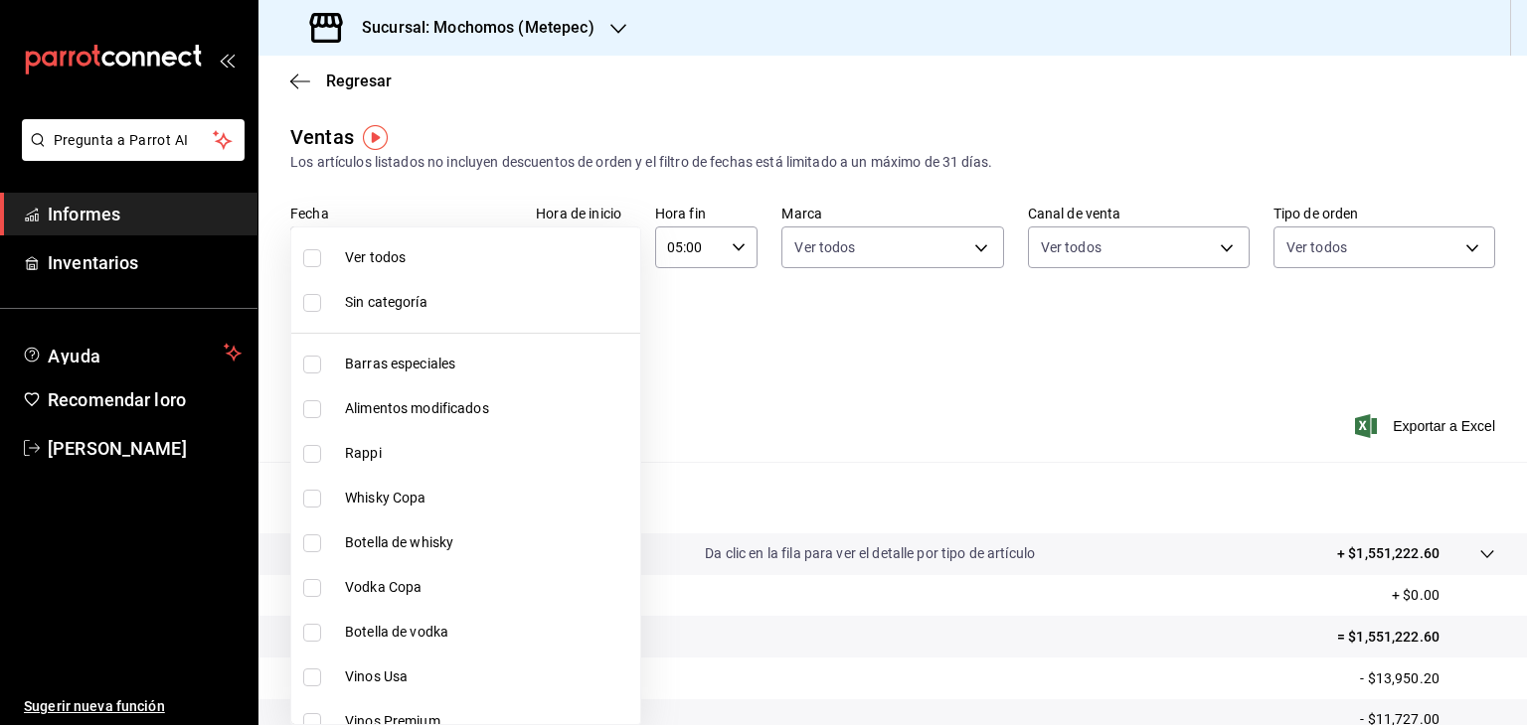
checkbox input "false"
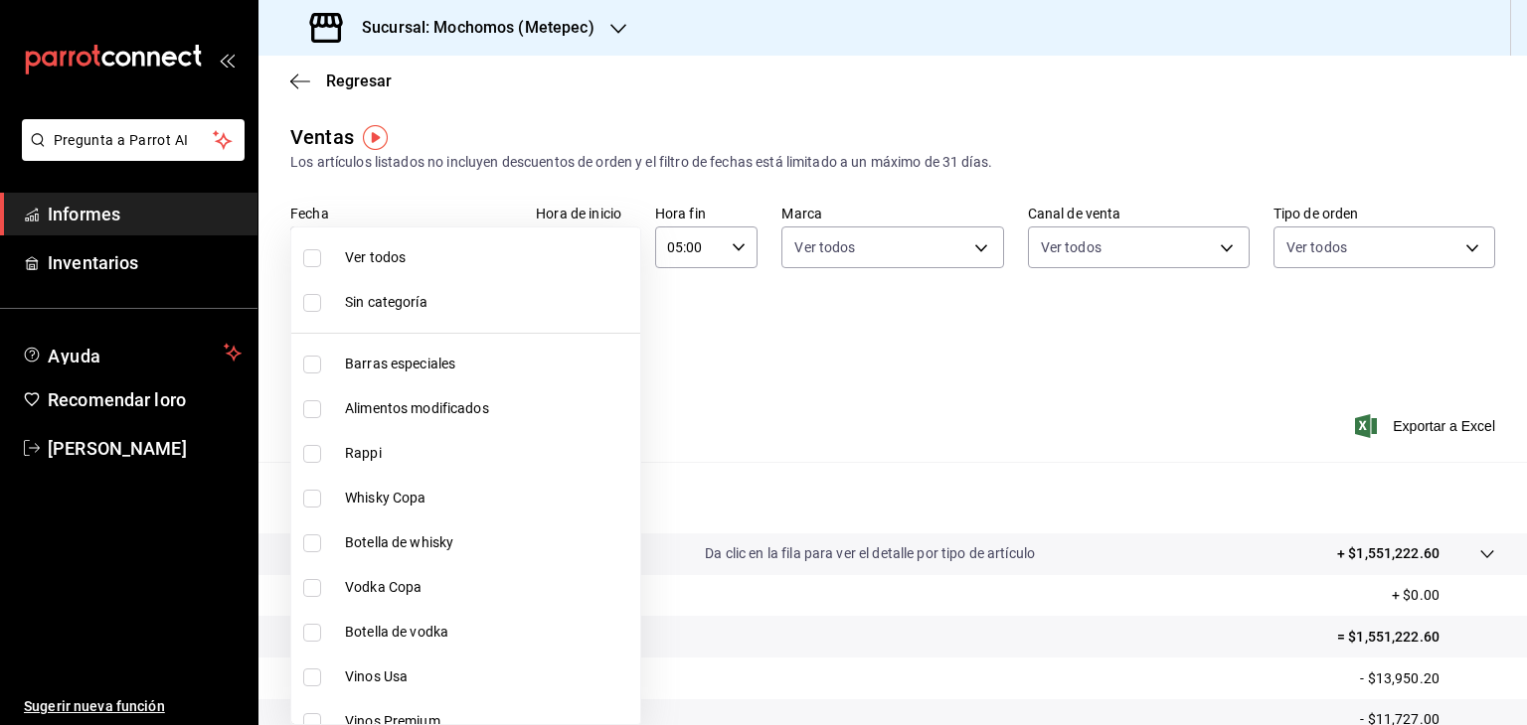
checkbox input "false"
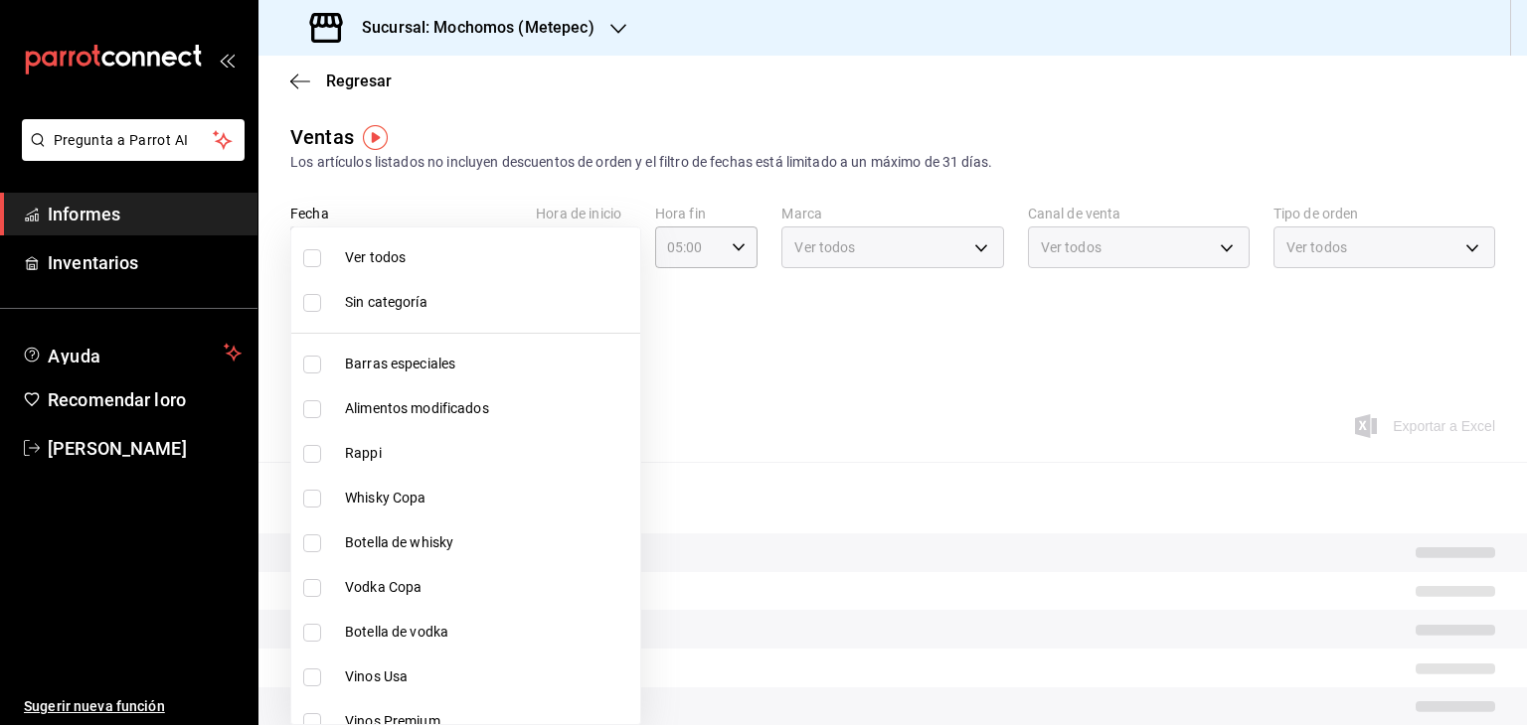
click at [749, 372] on div at bounding box center [763, 362] width 1527 height 725
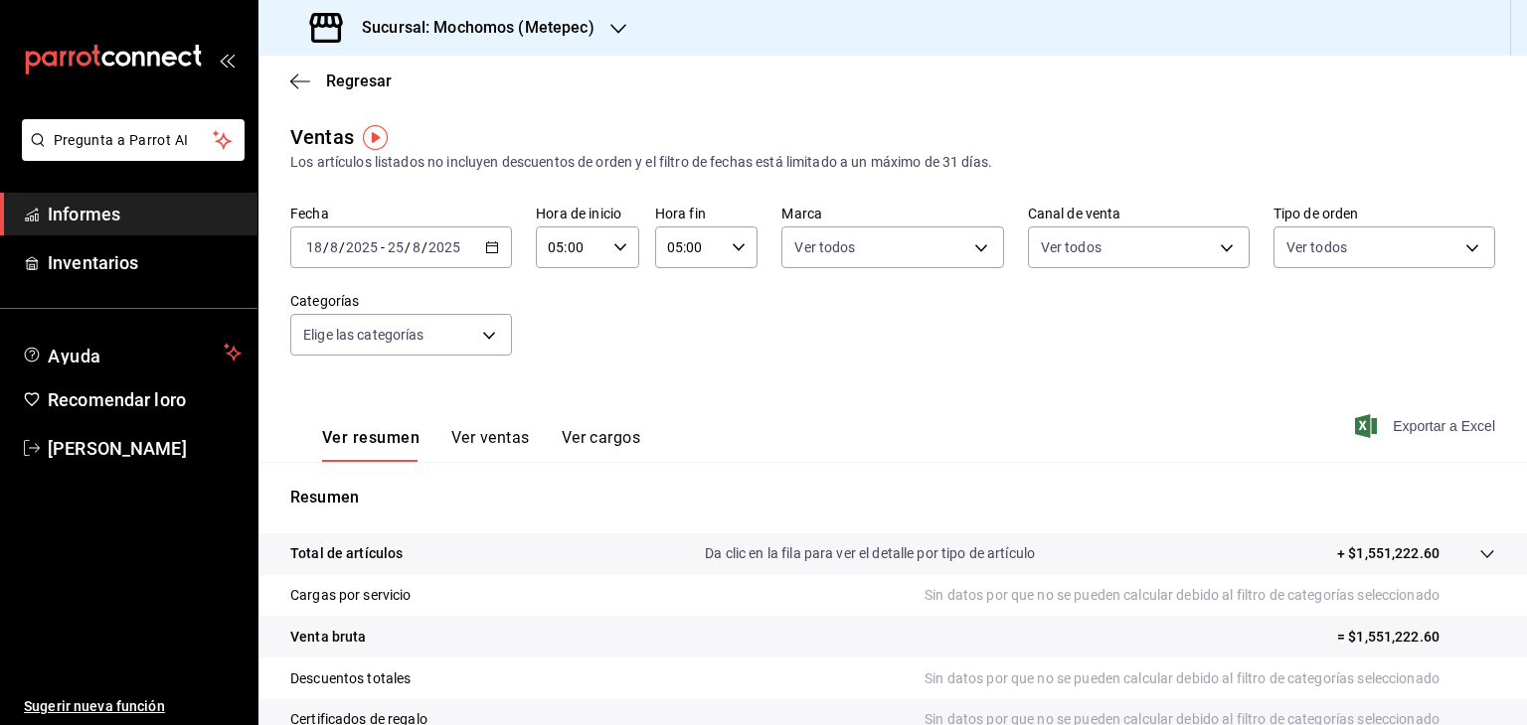
click at [1417, 432] on font "Exportar a Excel" at bounding box center [1443, 426] width 102 height 16
click at [189, 214] on span "Informes" at bounding box center [145, 214] width 194 height 27
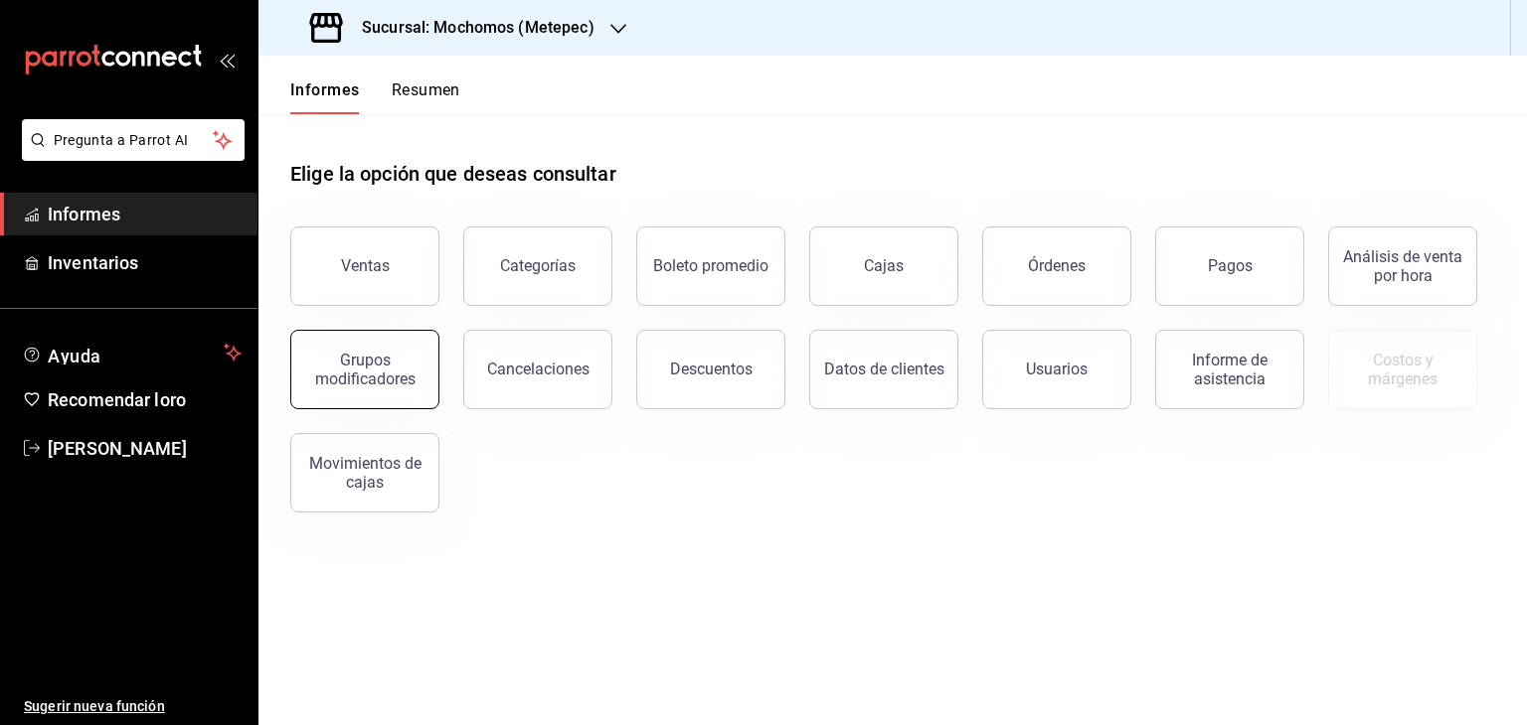
click at [351, 371] on font "Grupos modificadores" at bounding box center [365, 370] width 100 height 38
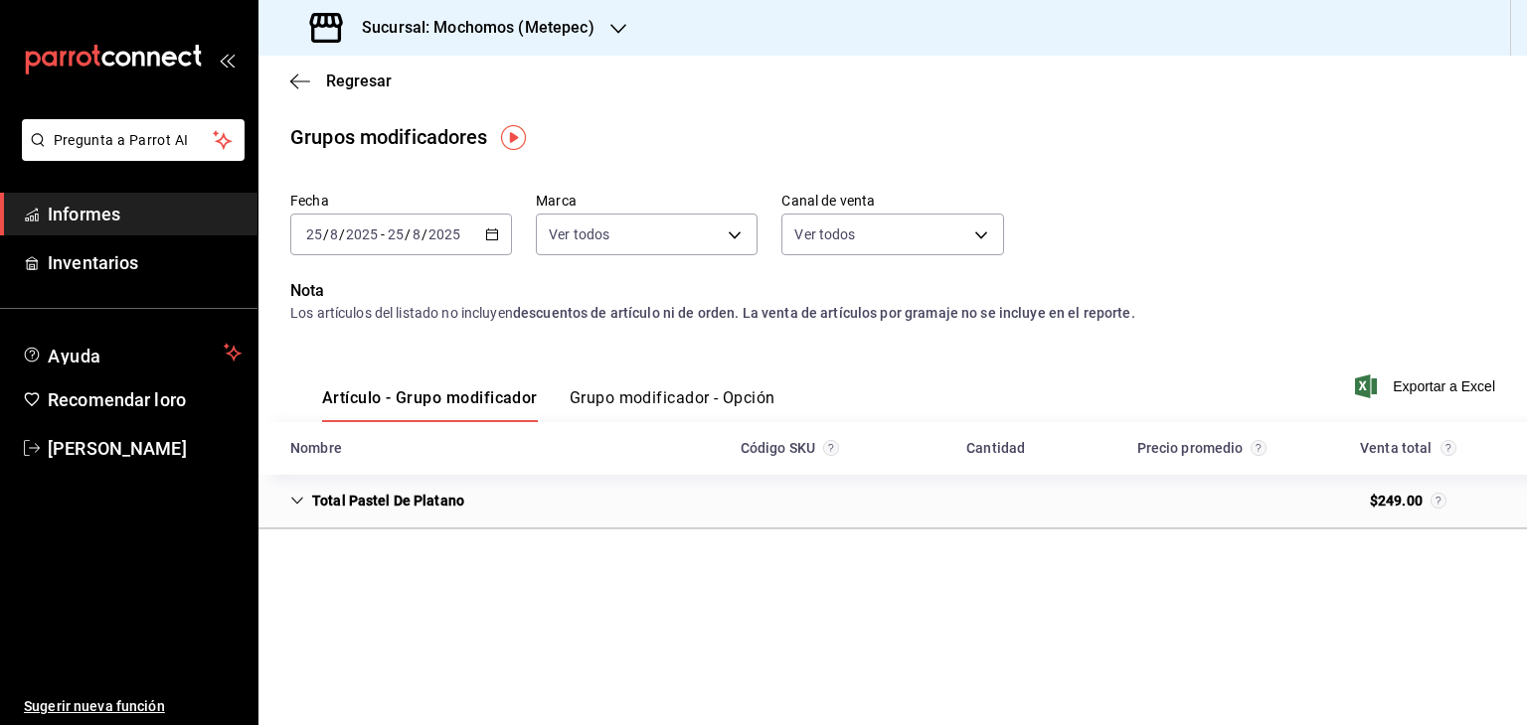
click at [485, 237] on icon "button" at bounding box center [492, 235] width 14 height 14
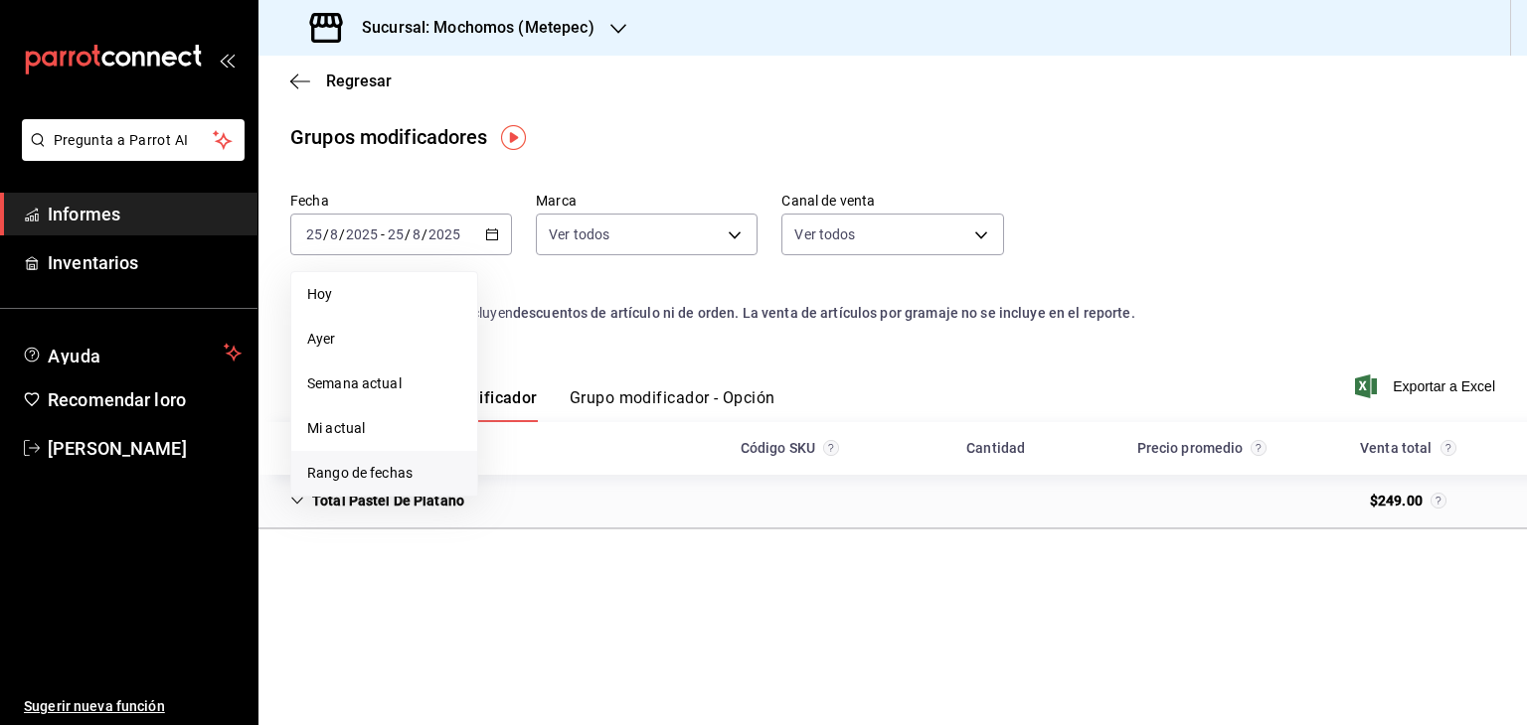
click at [366, 457] on li "Rango de fechas" at bounding box center [384, 473] width 186 height 45
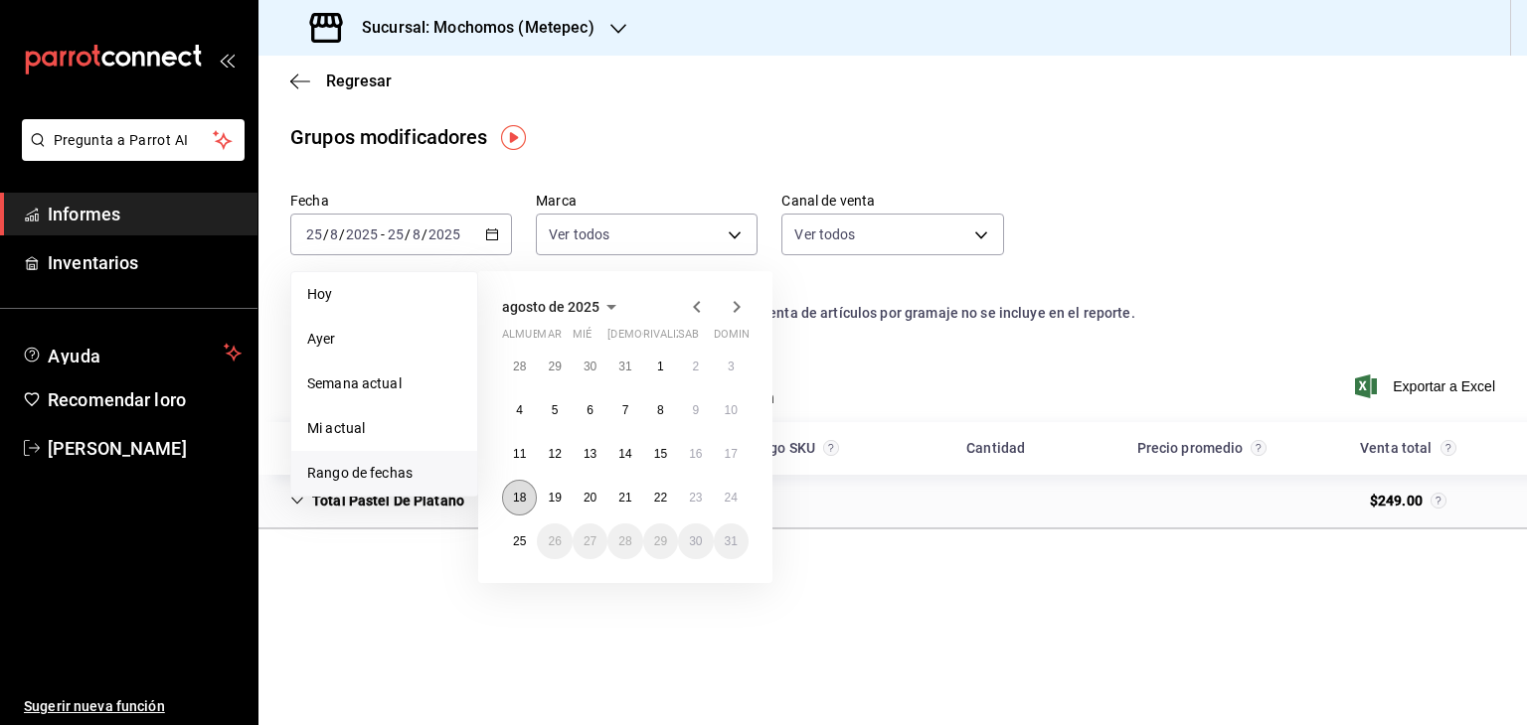
click at [528, 497] on button "18" at bounding box center [519, 498] width 35 height 36
click at [531, 538] on button "25" at bounding box center [519, 542] width 35 height 36
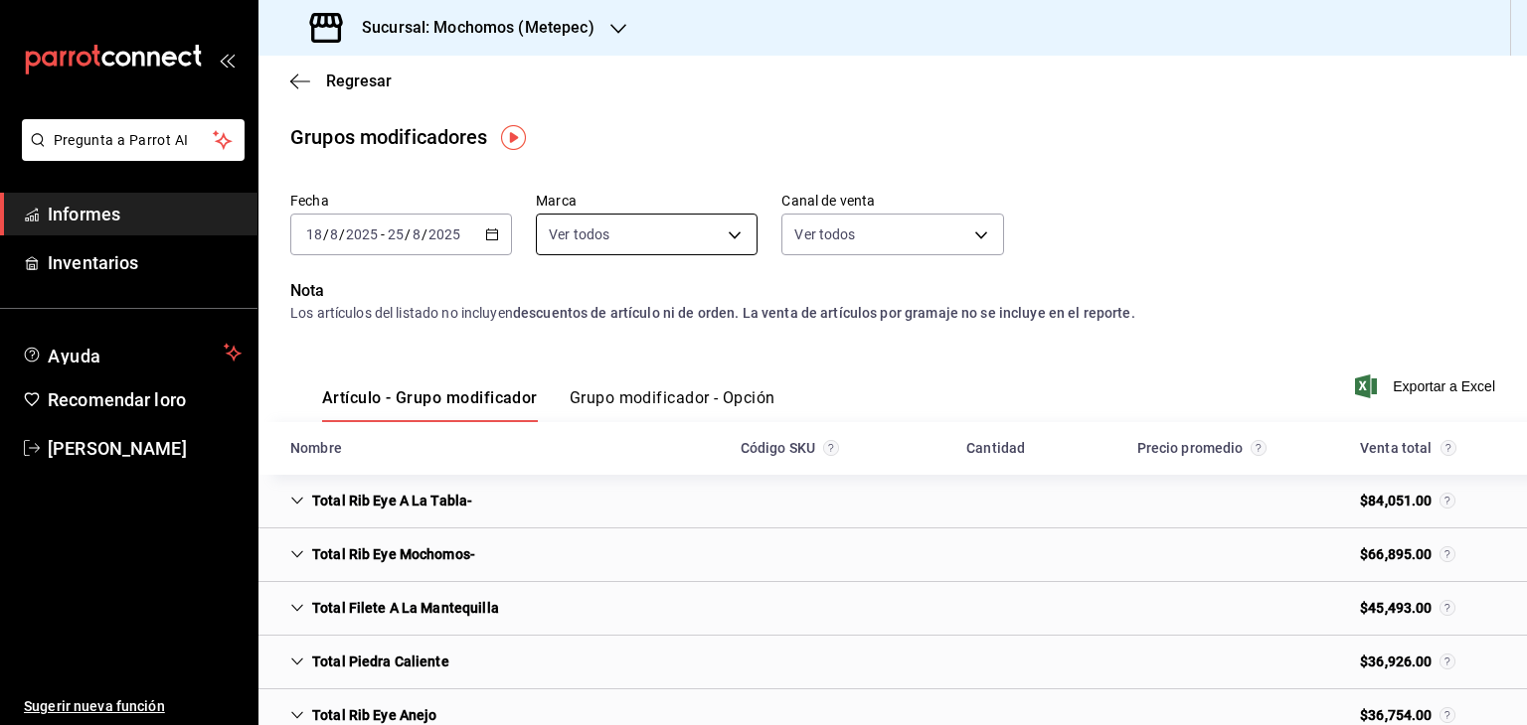
click at [730, 228] on body "Pregunta a Parrot AI Informes Inventarios Ayuda Recomendar loro [PERSON_NAME] S…" at bounding box center [763, 362] width 1527 height 725
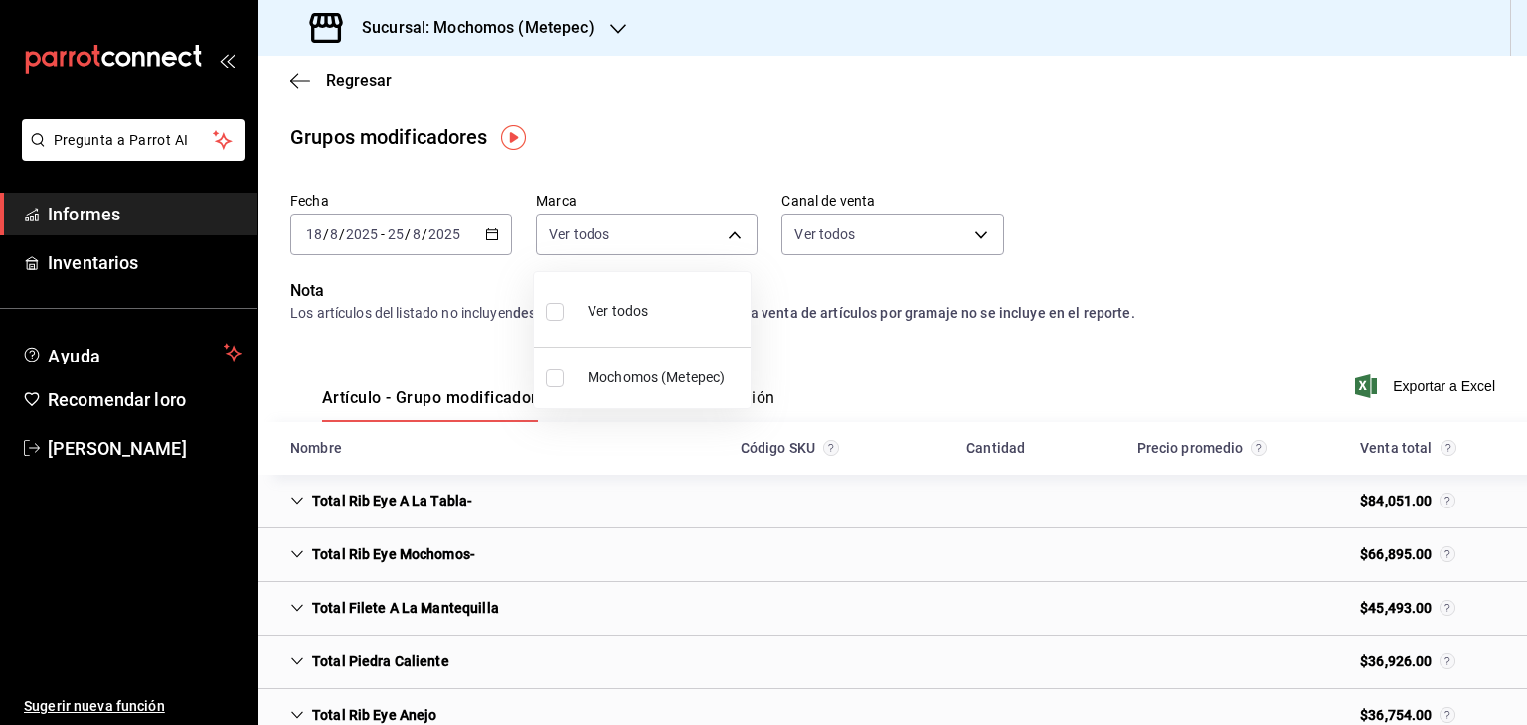
click at [648, 295] on li "Ver todos" at bounding box center [642, 309] width 217 height 59
type input "2365f74e-aa6b-4392-bdf2-72765591bddf"
checkbox input "true"
click at [891, 238] on div at bounding box center [763, 362] width 1527 height 725
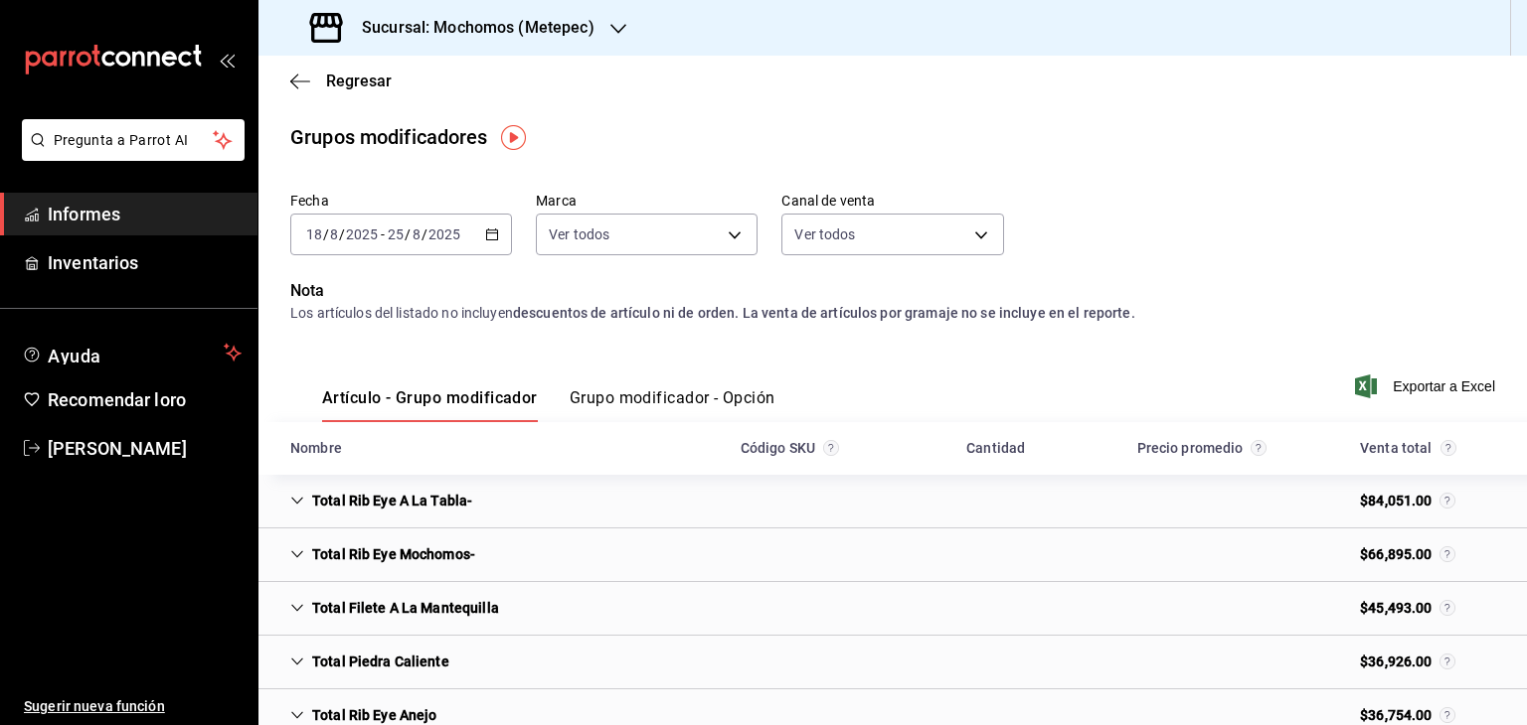
click at [891, 238] on body "Pregunta a Parrot AI Informes Inventarios Ayuda Recomendar loro [PERSON_NAME] S…" at bounding box center [763, 362] width 1527 height 725
click at [875, 303] on font "Ver todos" at bounding box center [860, 311] width 61 height 16
type input "PARROT,UBER_EATS,RAPPI,DIDI_FOOD,ONLINE"
checkbox input "true"
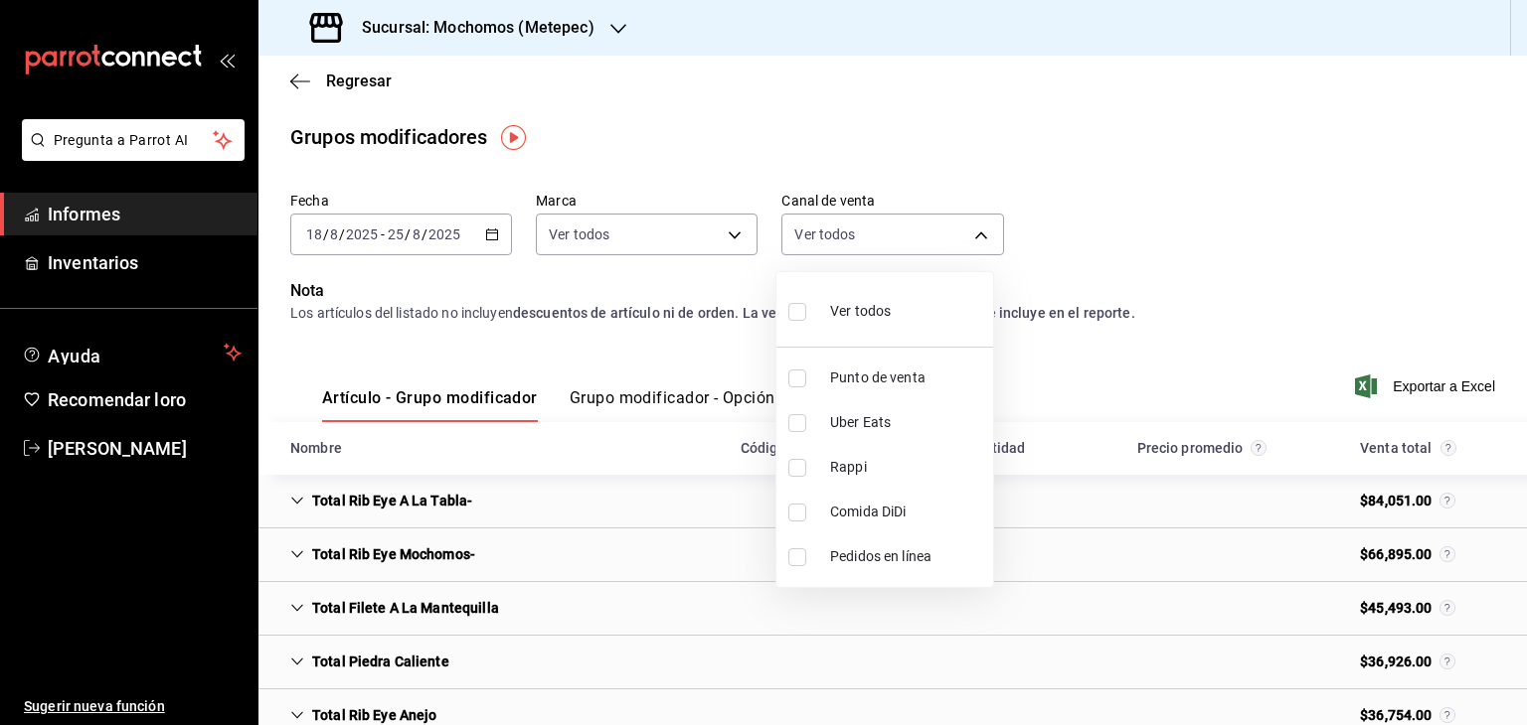
checkbox input "true"
click at [1095, 237] on div at bounding box center [763, 362] width 1527 height 725
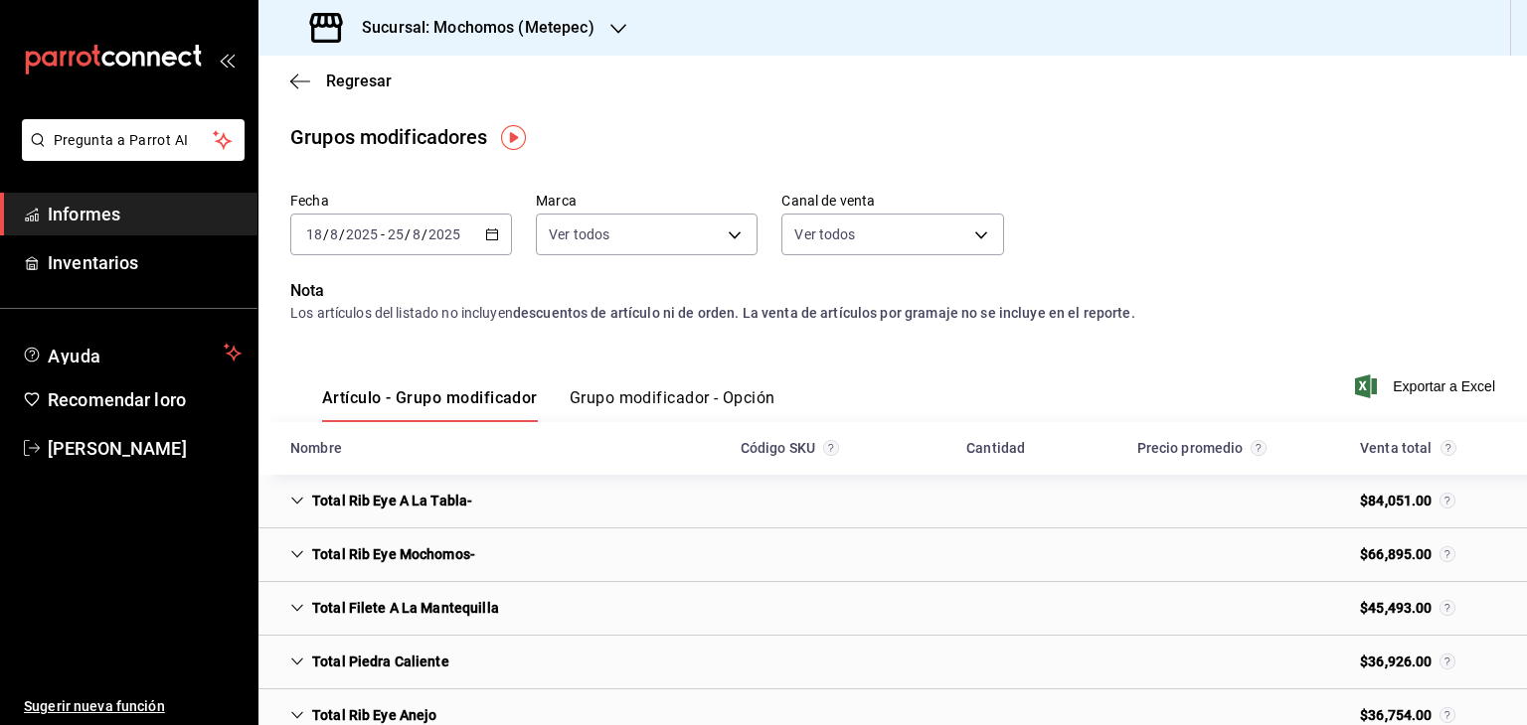
click at [735, 403] on font "Grupo modificador - Opción" at bounding box center [672, 398] width 206 height 19
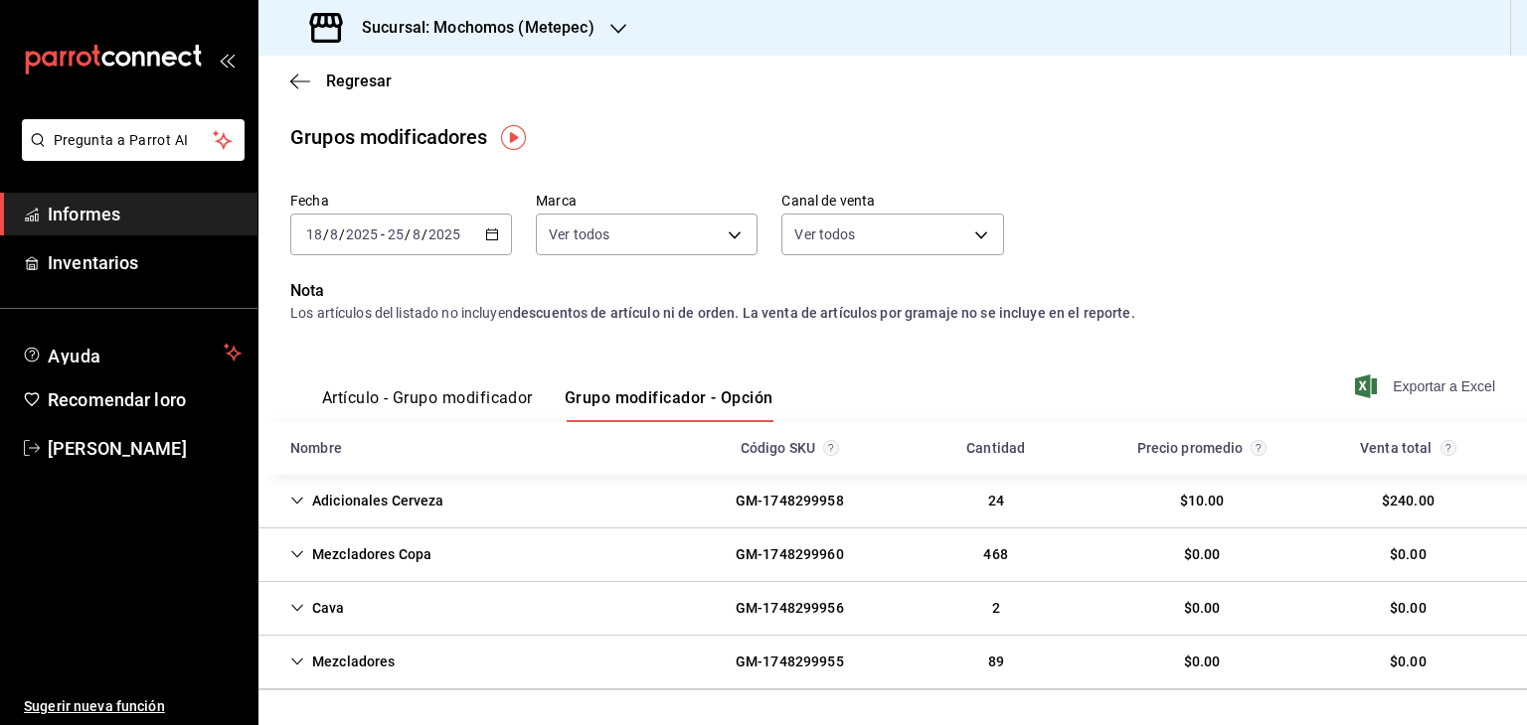
click at [1402, 382] on font "Exportar a Excel" at bounding box center [1443, 387] width 102 height 16
